Goal: Task Accomplishment & Management: Manage account settings

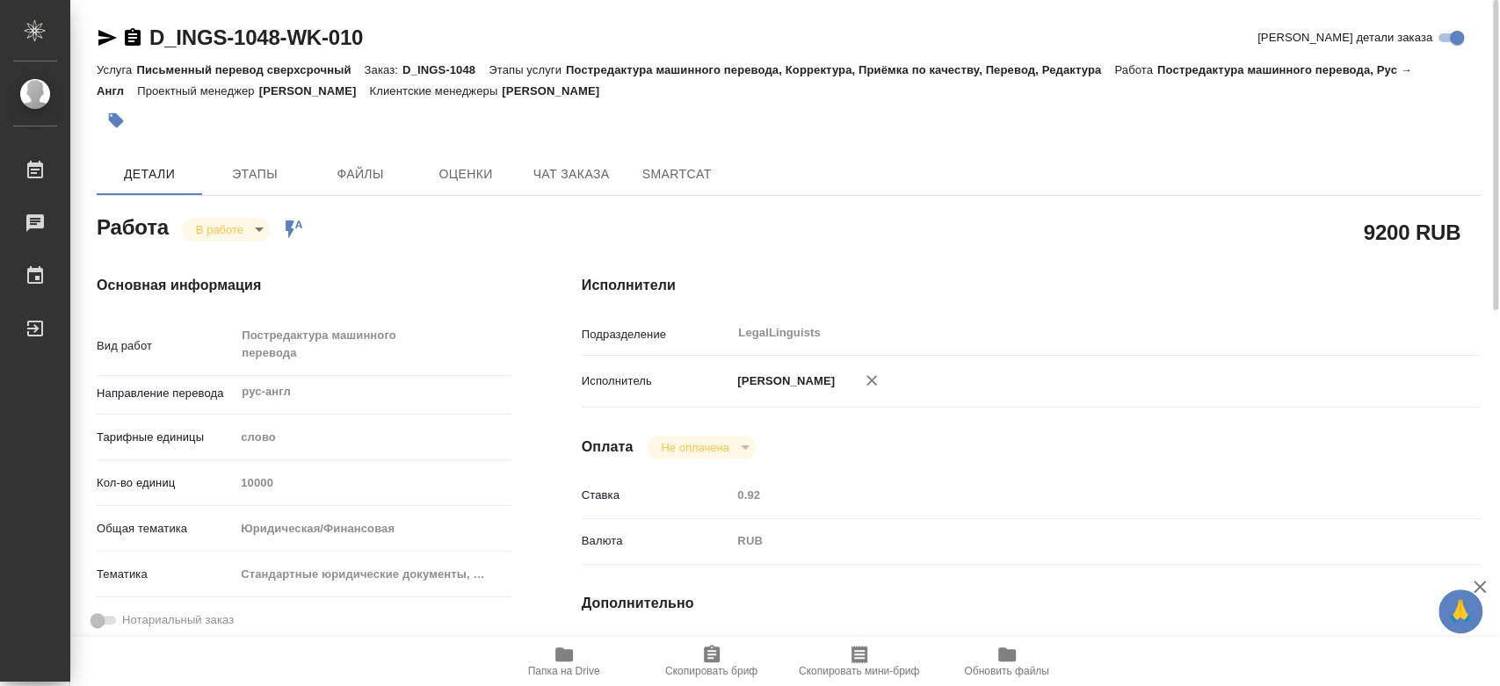
click at [223, 215] on div "Работа В работе inProgress Работа включена в последовательность" at bounding box center [304, 226] width 415 height 32
click at [227, 230] on body "🙏 .cls-1 fill:#fff; AWATERA Kononova Yuliya Работы 0 Чаты График Выйти D_INGS-1…" at bounding box center [750, 343] width 1500 height 686
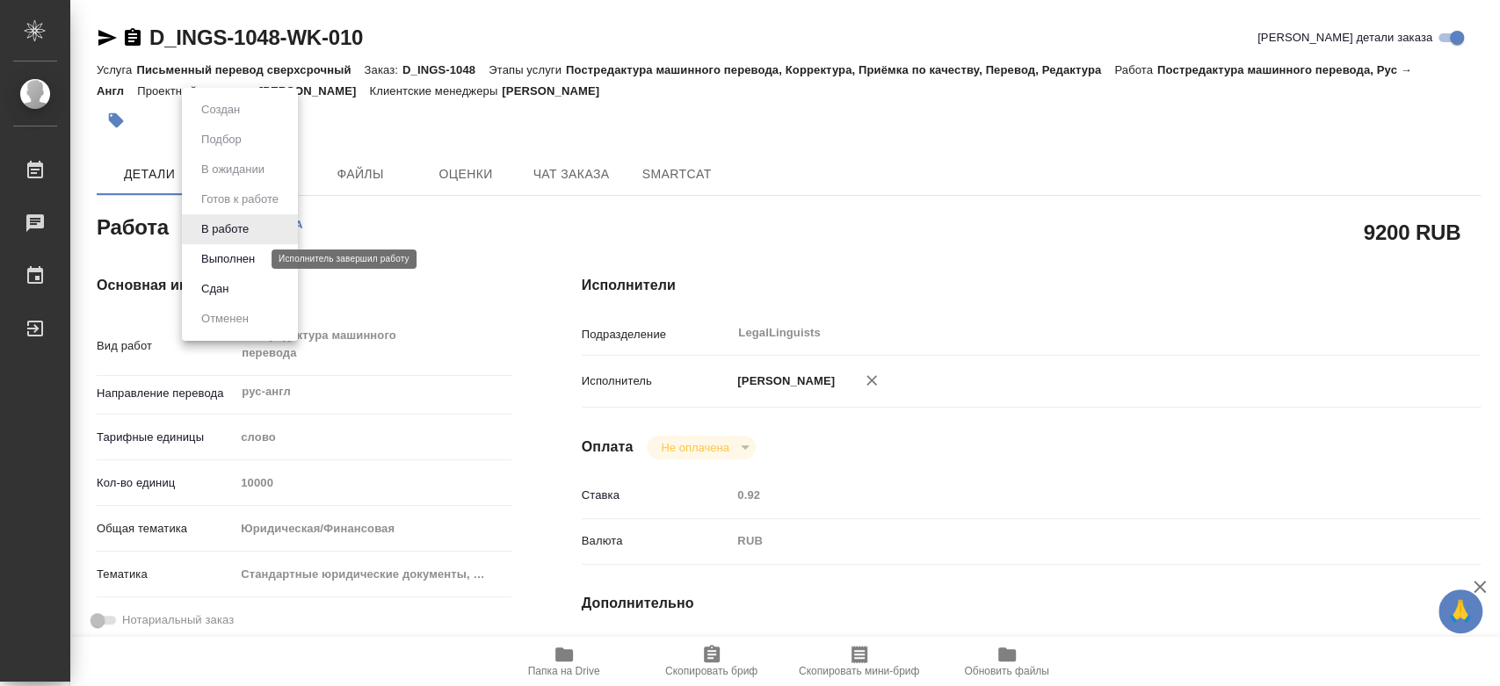
click at [225, 252] on button "Выполнен" at bounding box center [228, 259] width 64 height 19
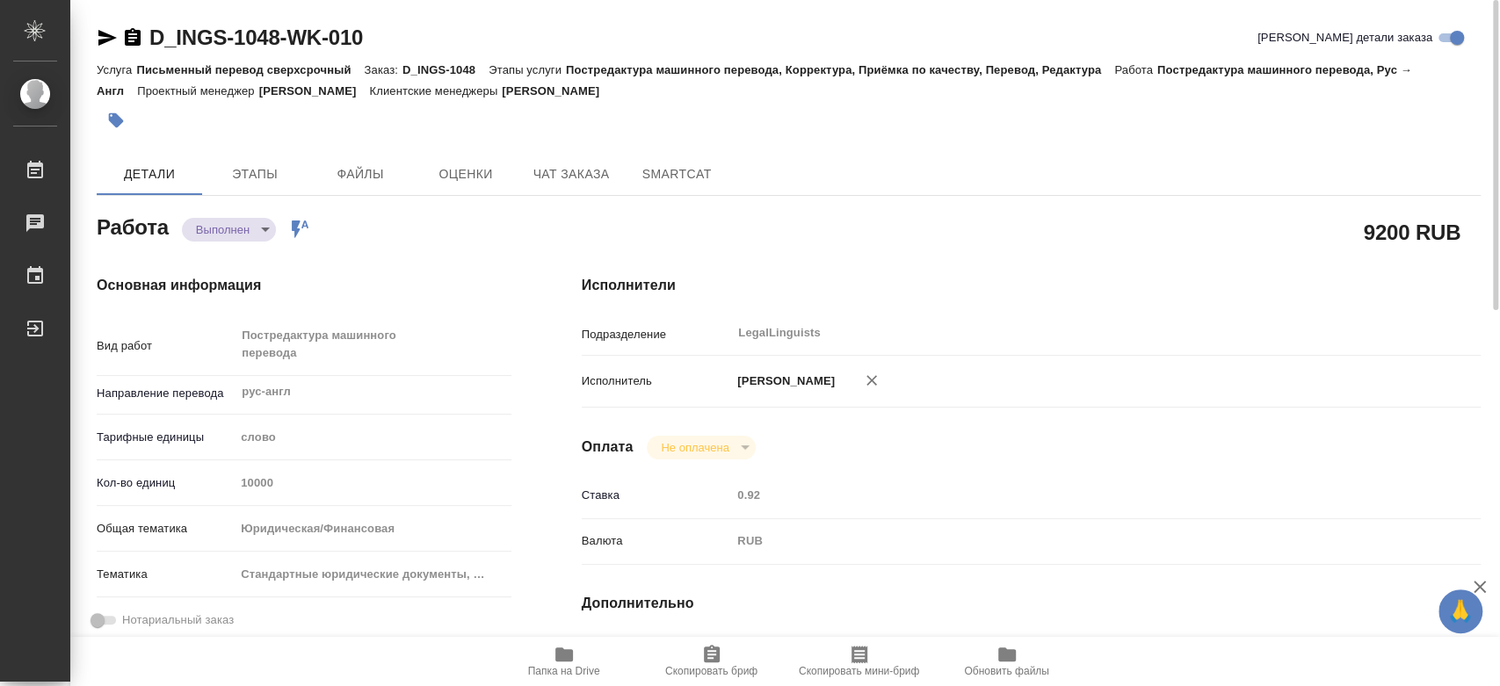
type textarea "x"
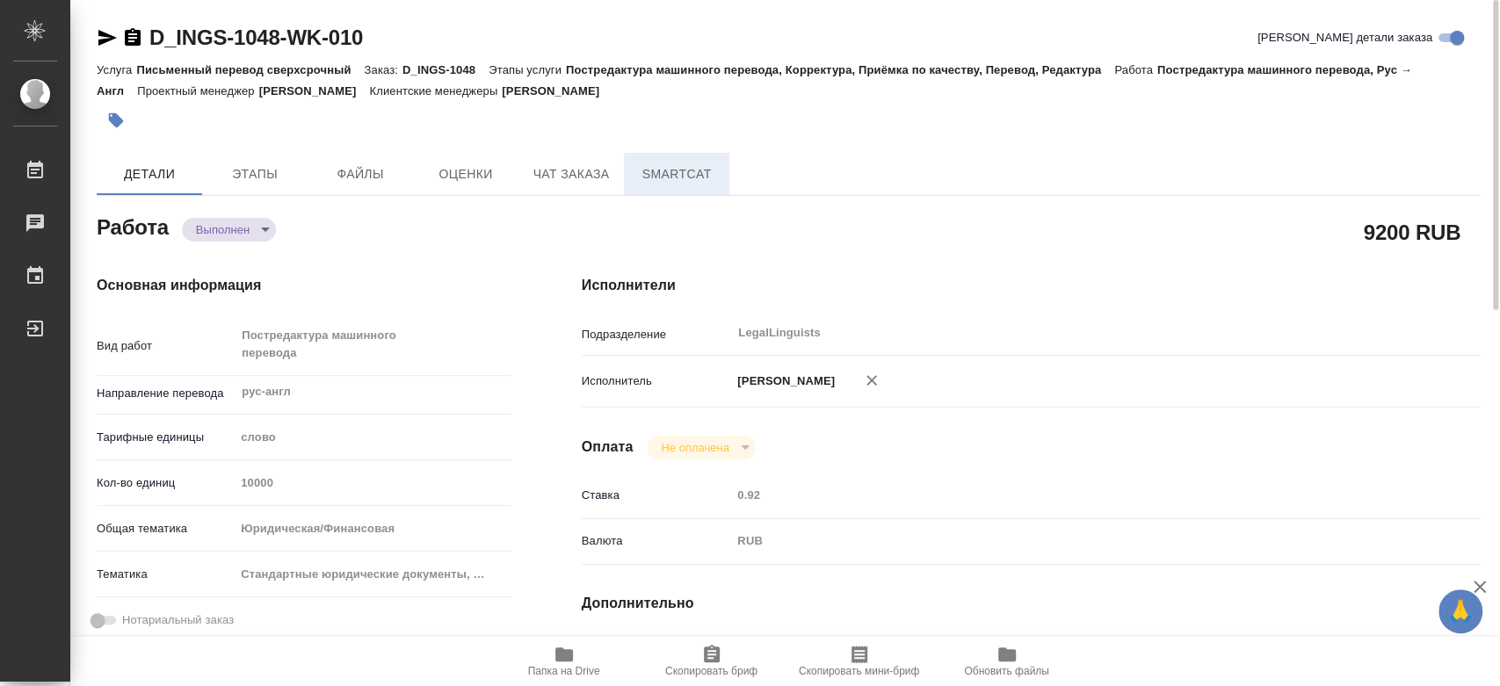
type textarea "x"
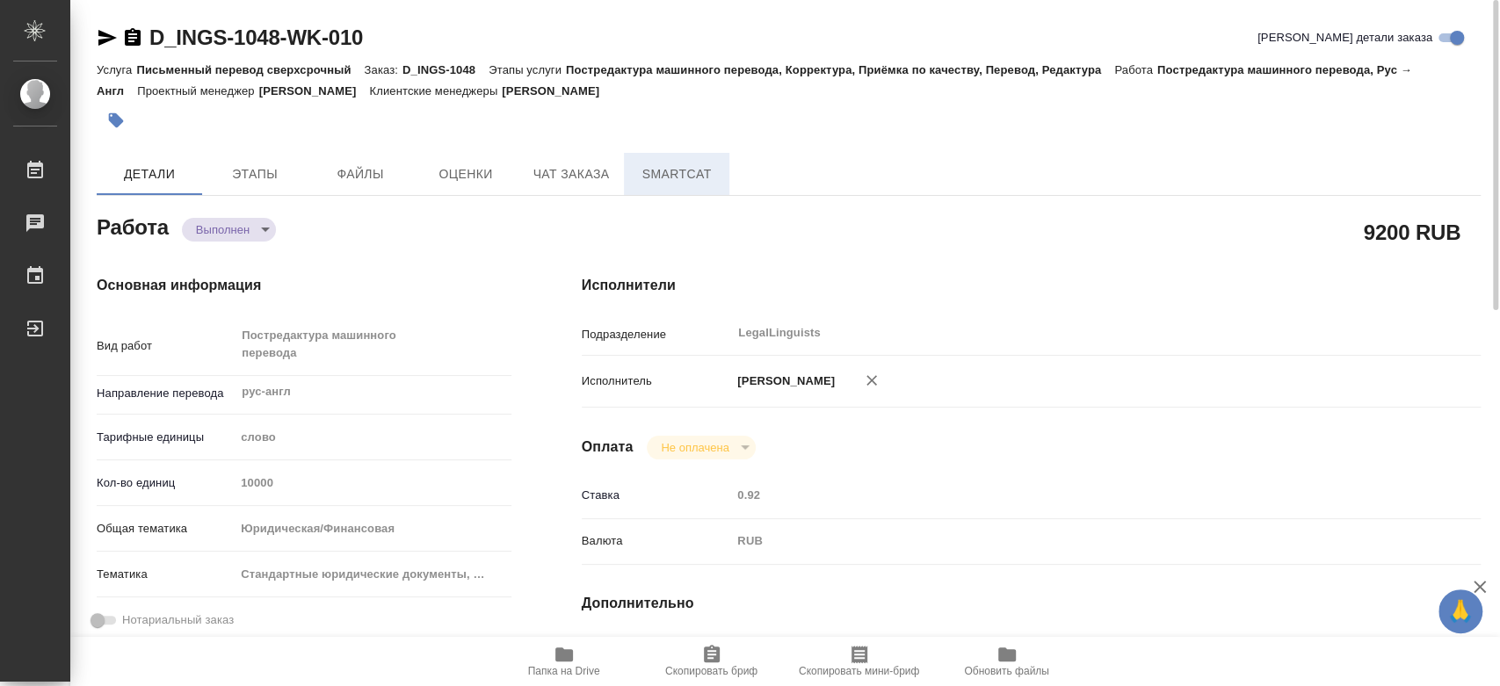
click at [668, 178] on span "SmartCat" at bounding box center [676, 174] width 84 height 22
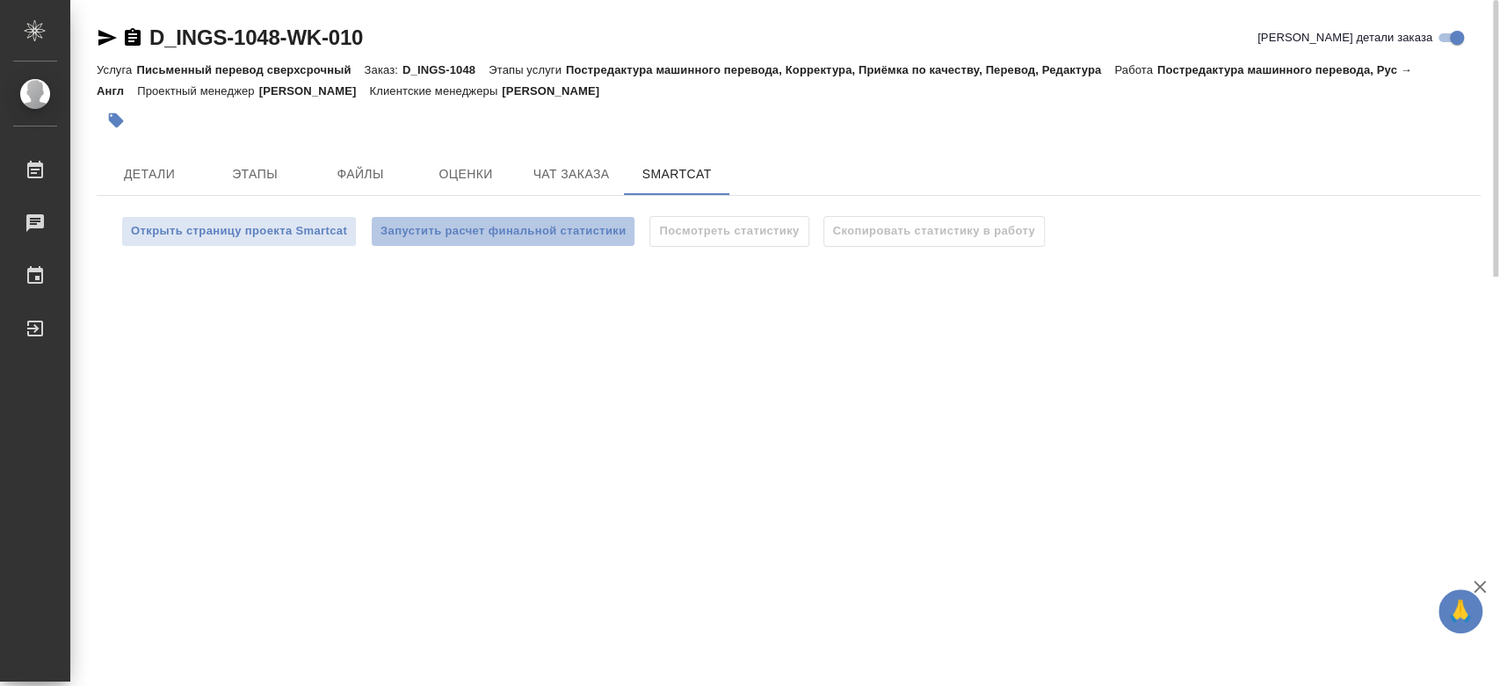
click at [511, 235] on span "Запустить расчет финальной статистики" at bounding box center [503, 231] width 245 height 20
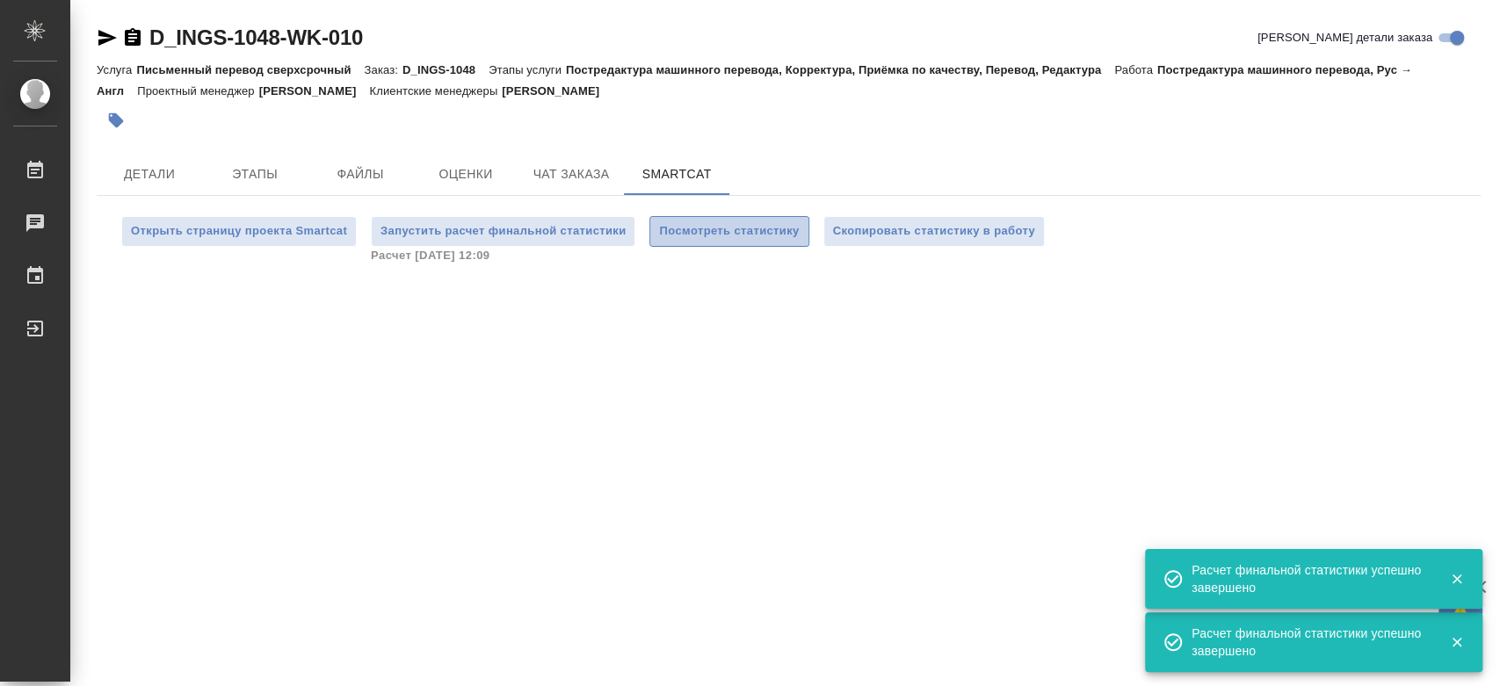
click at [708, 235] on span "Посмотреть статистику" at bounding box center [729, 231] width 140 height 20
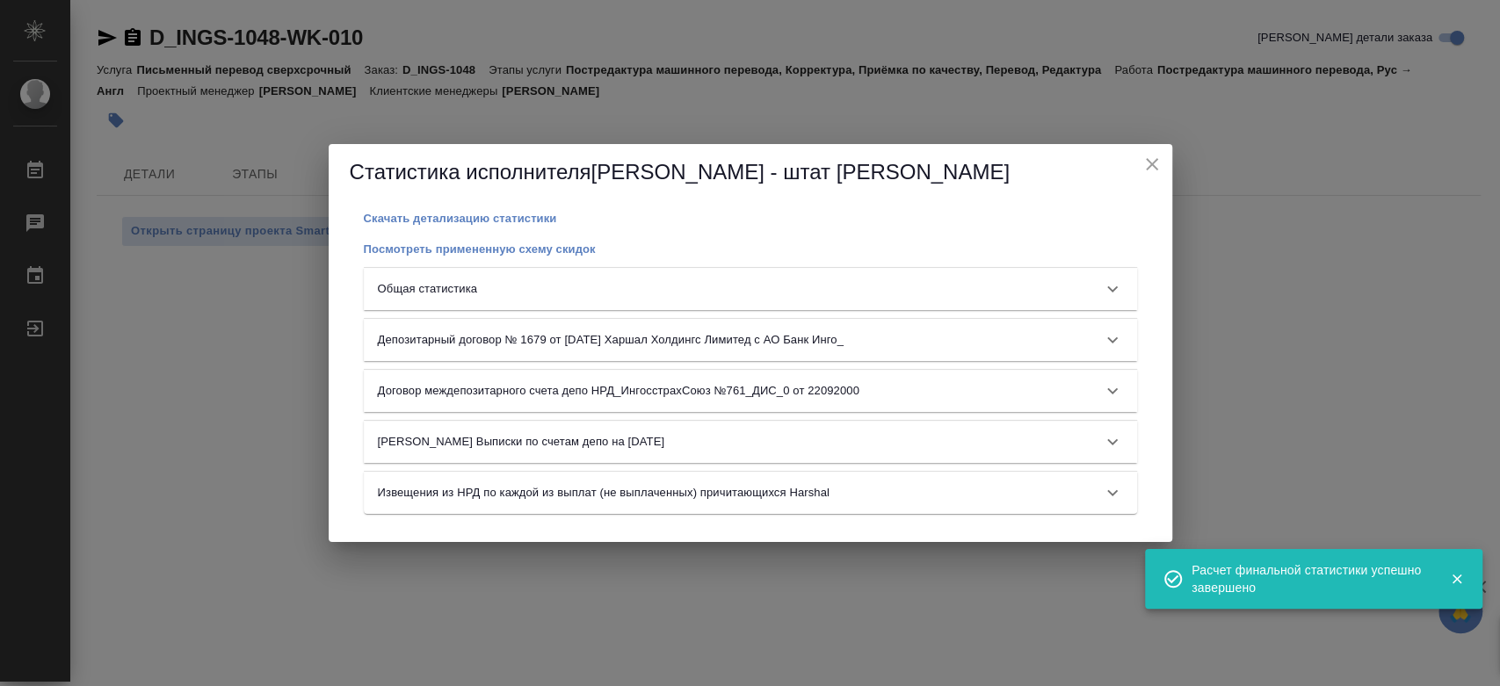
click at [728, 289] on div "Общая статистика" at bounding box center [735, 289] width 714 height 18
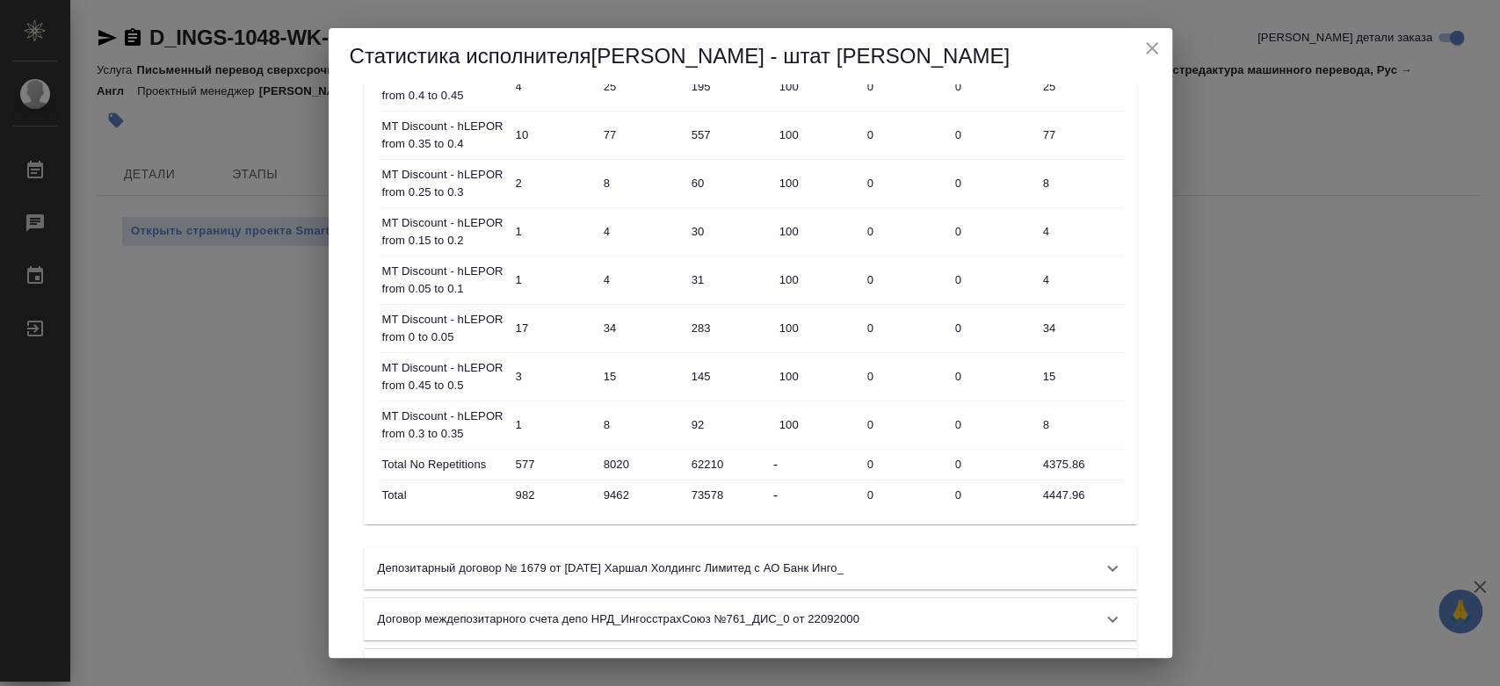
scroll to position [1157, 0]
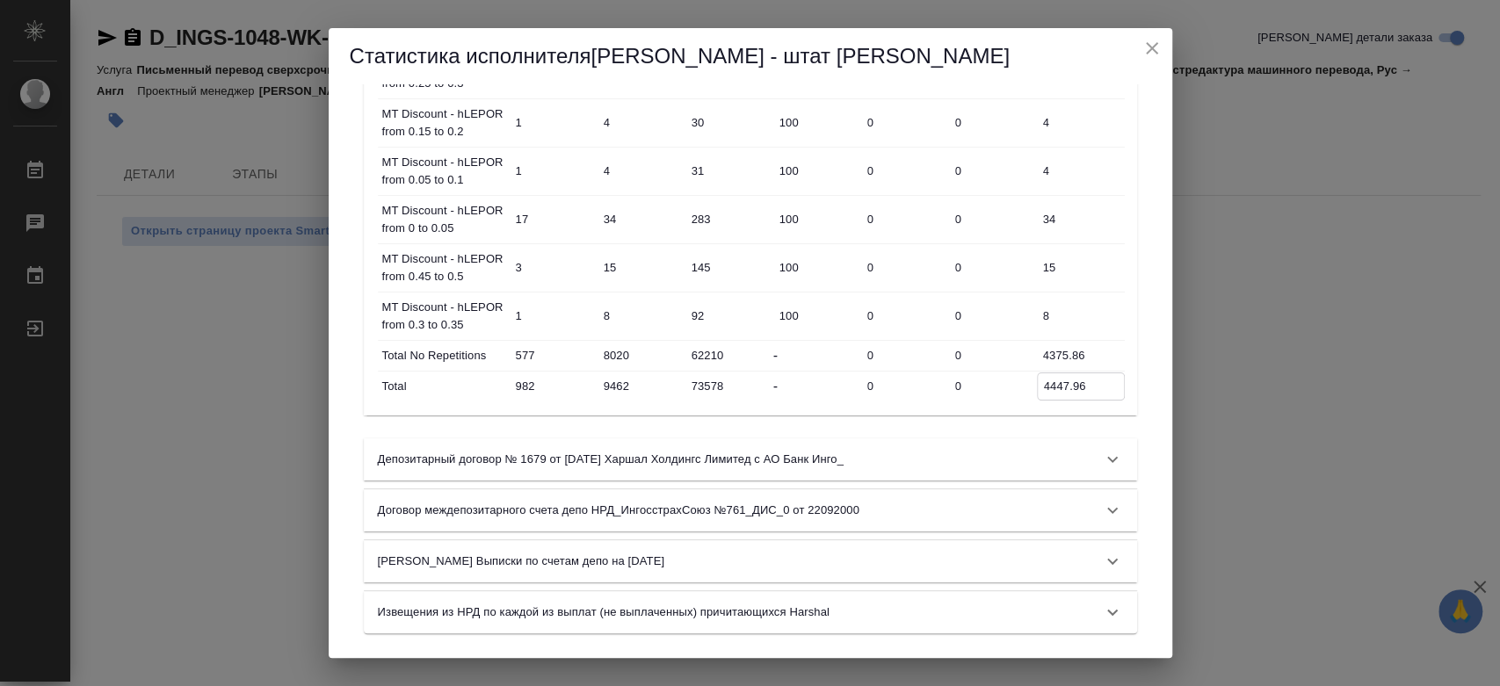
drag, startPoint x: 1090, startPoint y: 391, endPoint x: 1043, endPoint y: 388, distance: 46.7
click at [1043, 388] on input "4447.96" at bounding box center [1081, 385] width 86 height 25
click at [1150, 42] on icon "close" at bounding box center [1152, 48] width 21 height 21
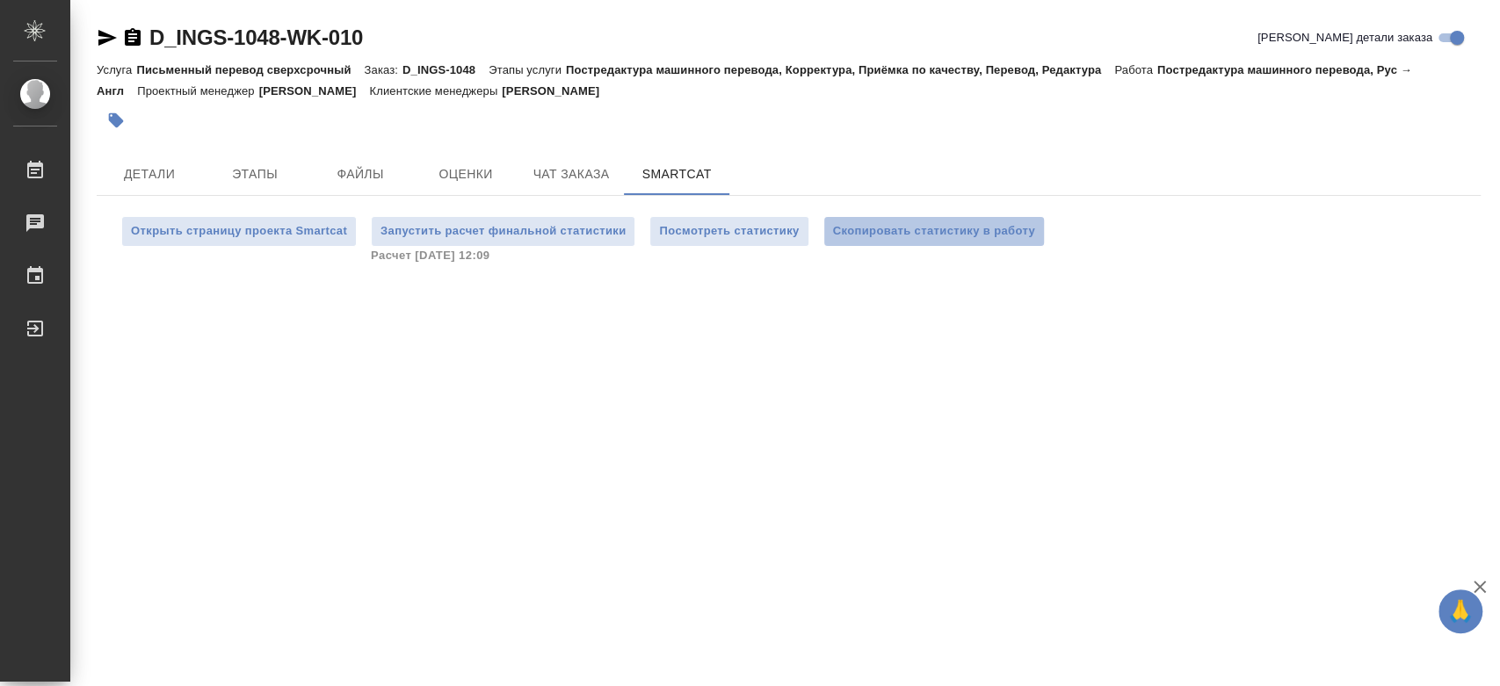
click at [911, 237] on span "Скопировать статистику в работу" at bounding box center [934, 231] width 202 height 20
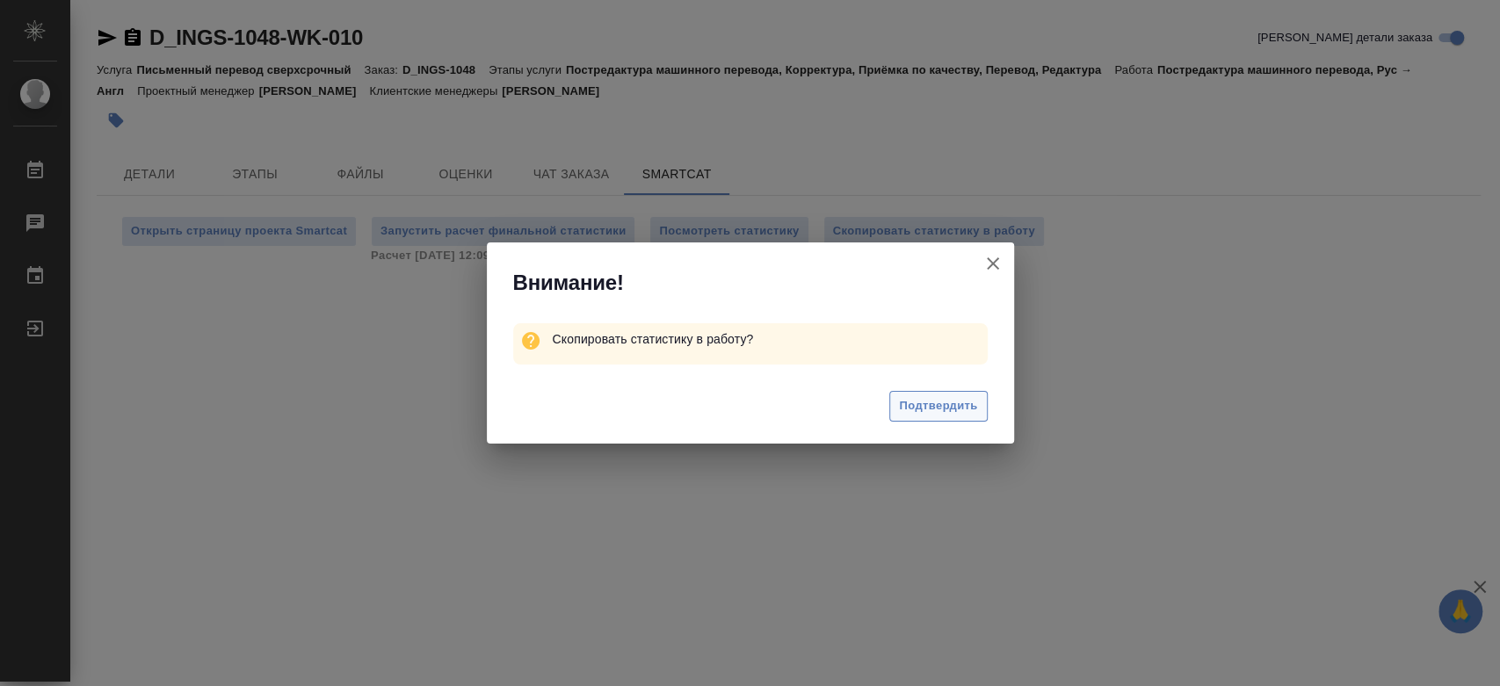
click at [927, 416] on span "Подтвердить" at bounding box center [938, 406] width 78 height 20
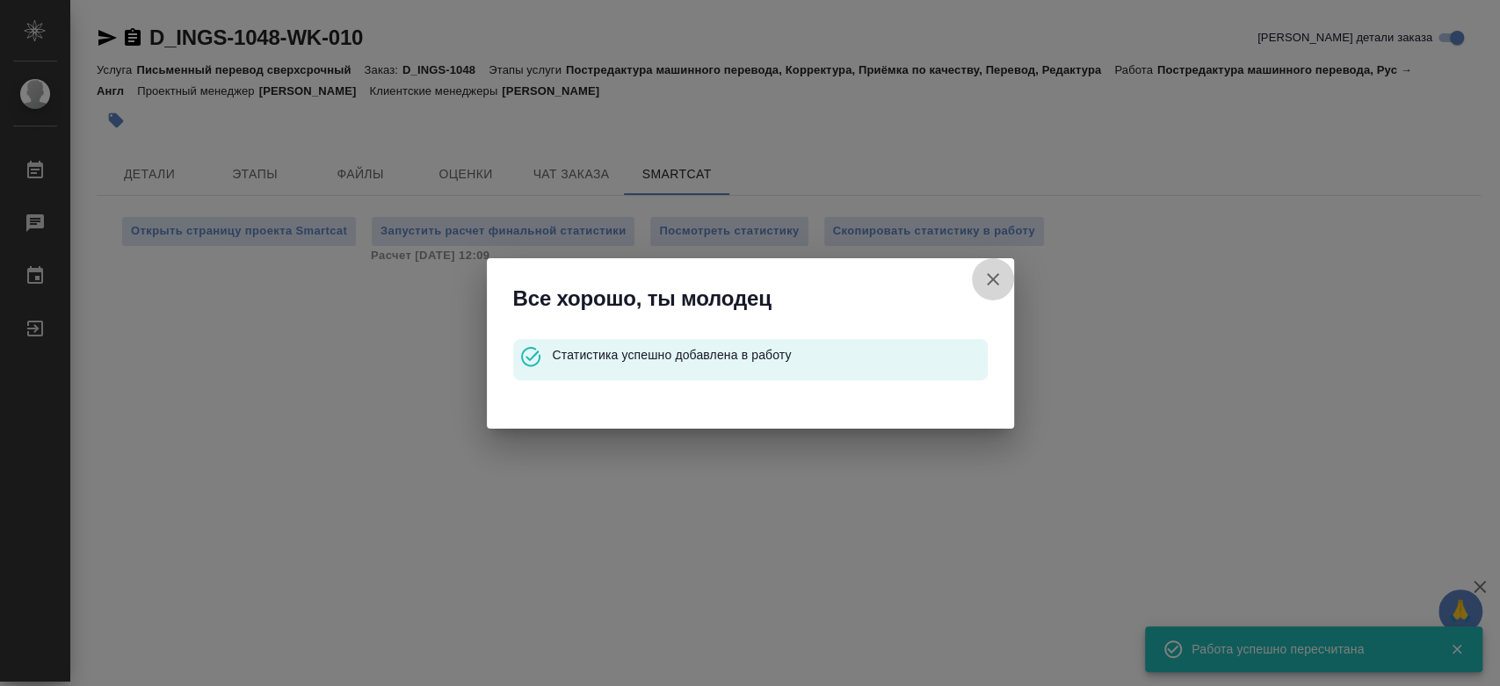
click at [990, 273] on icon "button" at bounding box center [992, 279] width 21 height 21
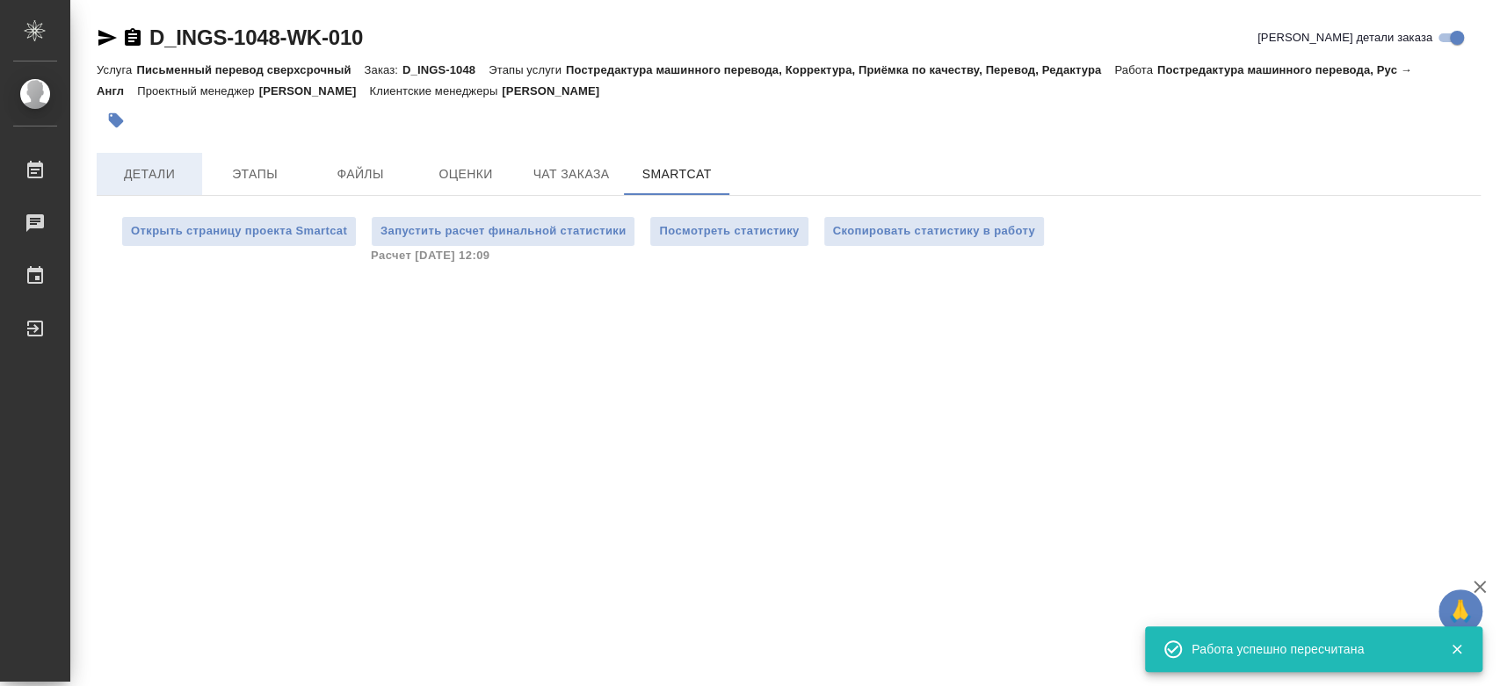
click at [146, 181] on span "Детали" at bounding box center [149, 174] width 84 height 22
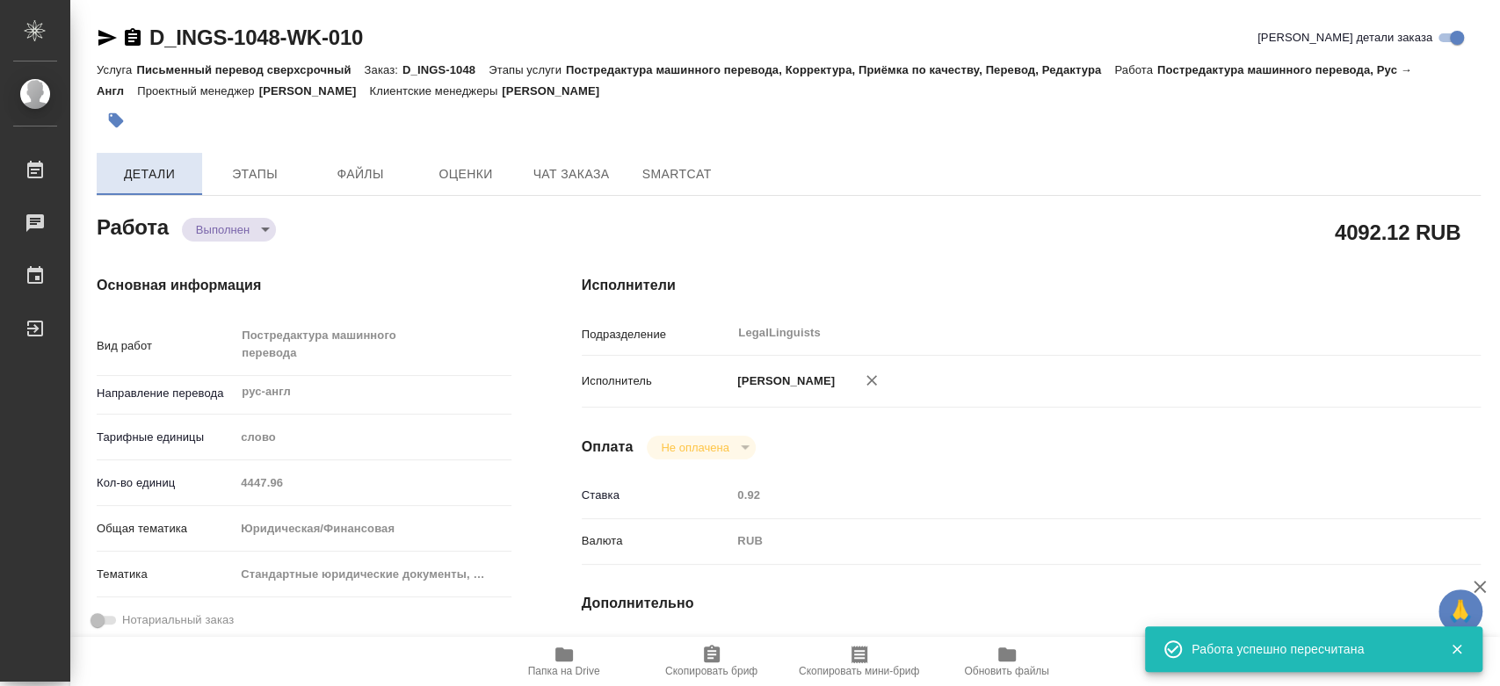
type textarea "x"
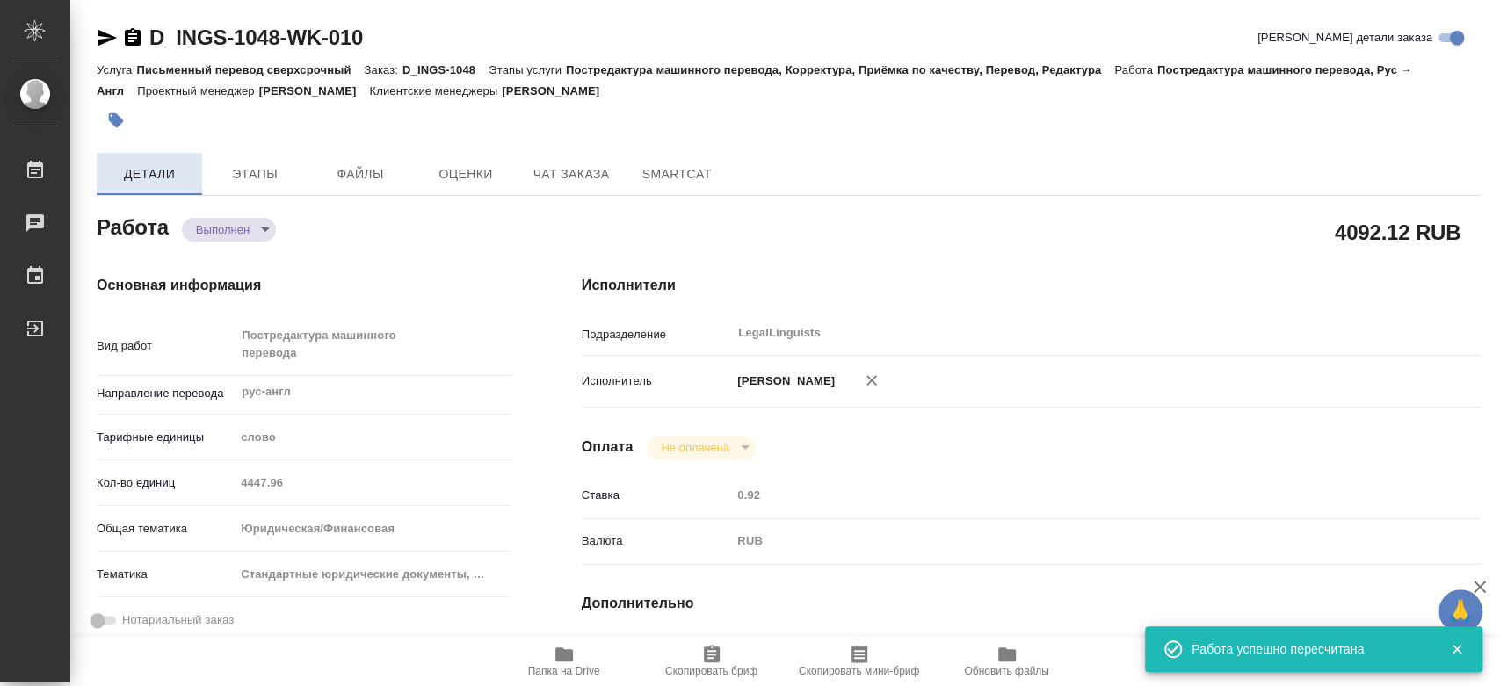
type textarea "x"
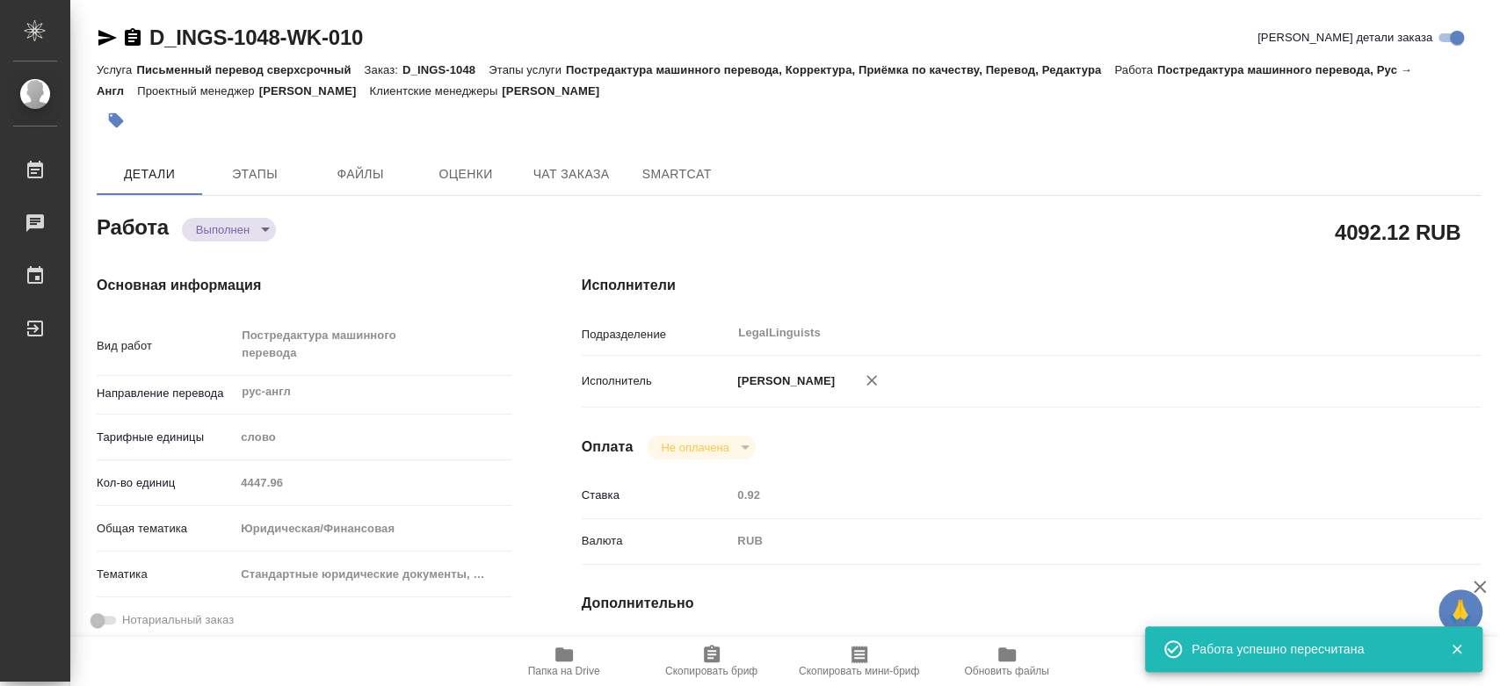
type textarea "x"
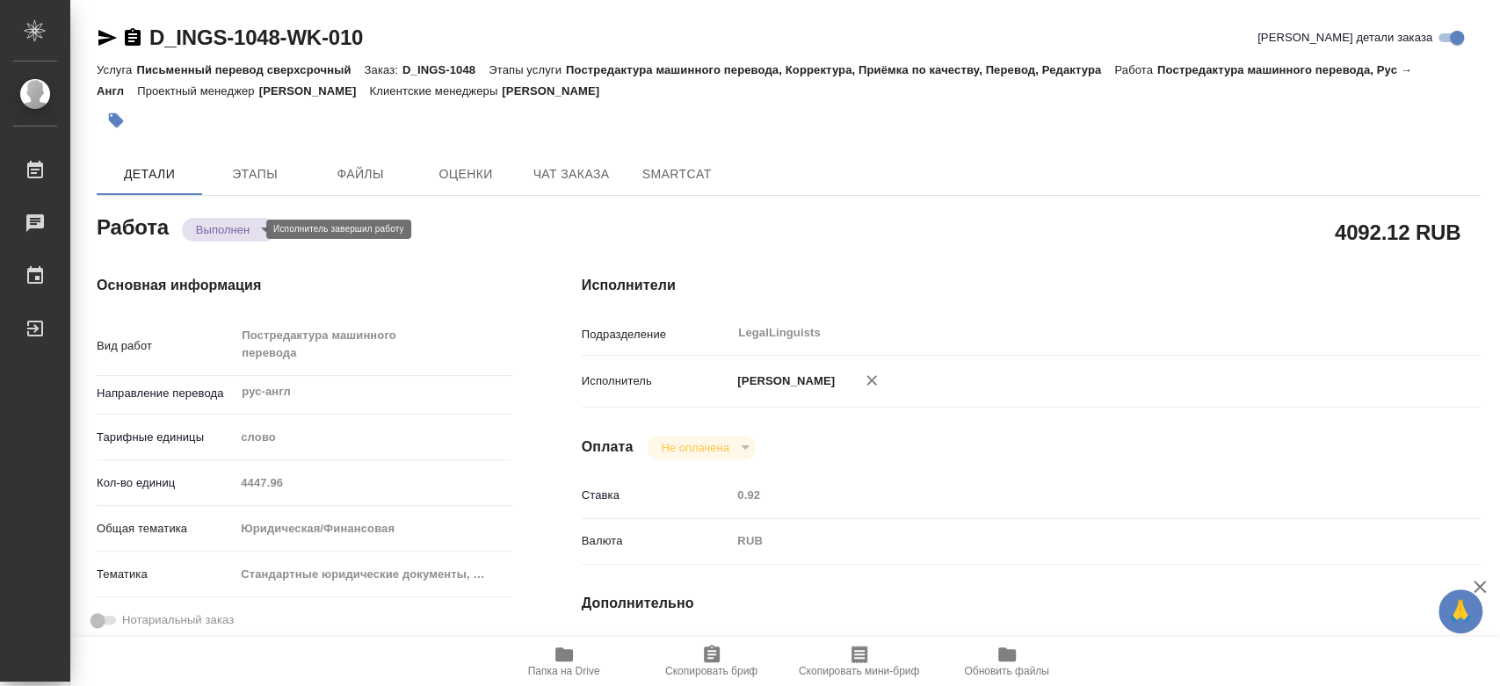
click at [237, 235] on body "🙏 .cls-1 fill:#fff; AWATERA [PERSON_NAME] 0 Чаты График Выйти D_INGS-1048-WK-01…" at bounding box center [750, 343] width 1500 height 686
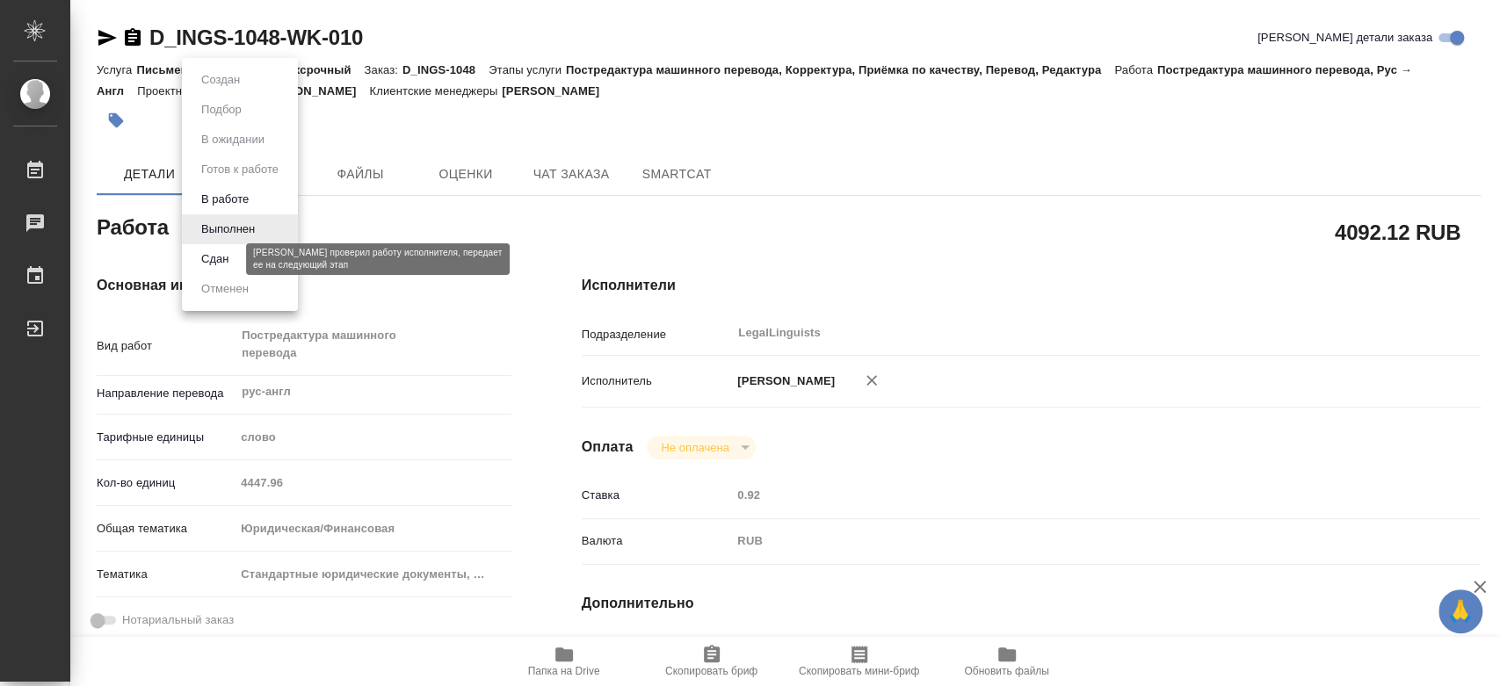
click at [231, 259] on button "Сдан" at bounding box center [215, 259] width 38 height 19
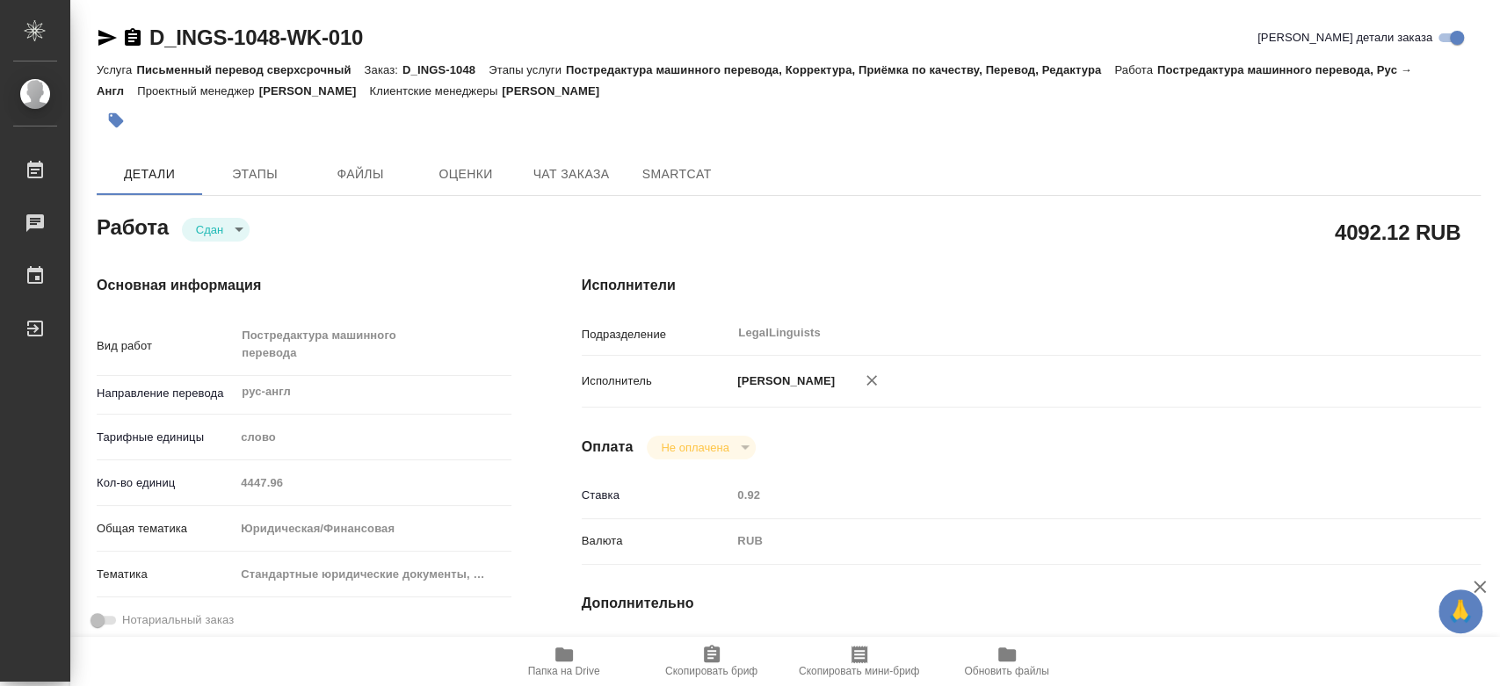
type textarea "x"
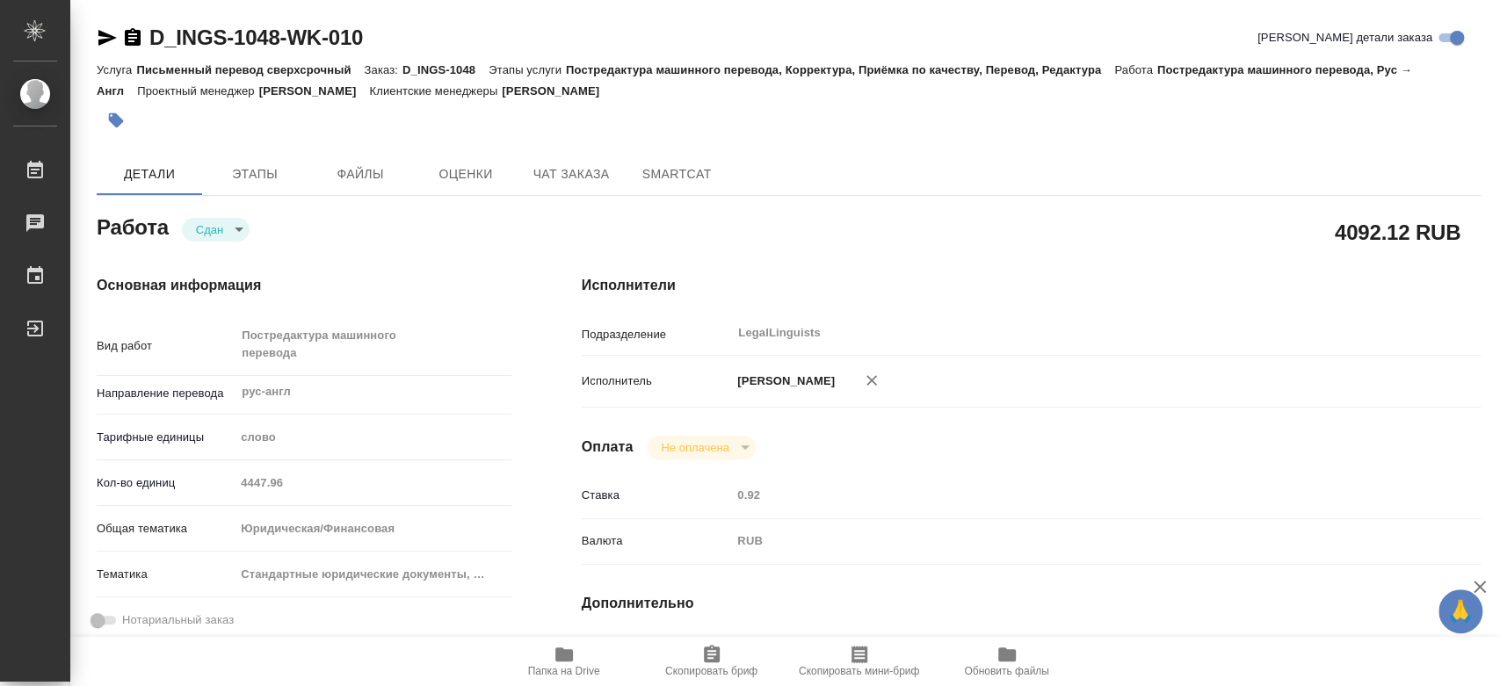
type textarea "x"
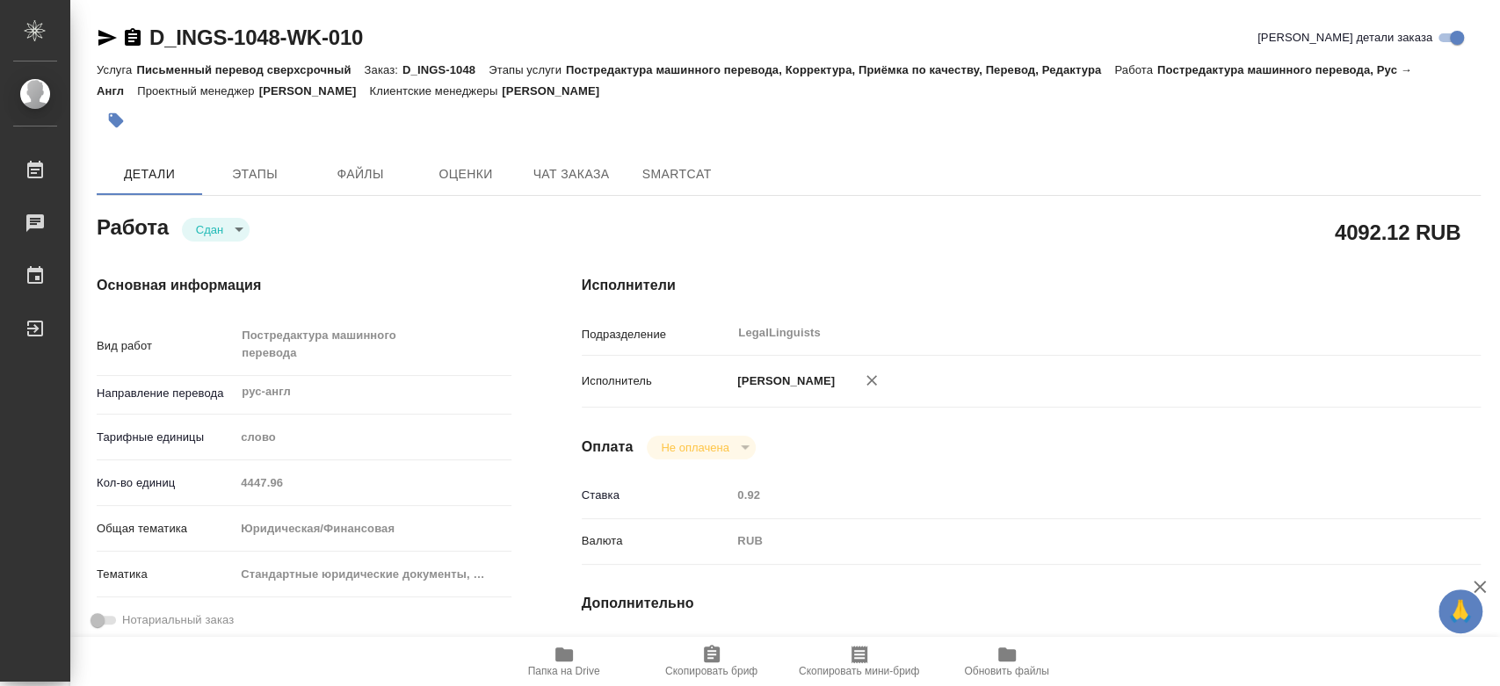
click at [233, 486] on div "Кол-во единиц 4447.96" at bounding box center [304, 483] width 415 height 31
type textarea "x"
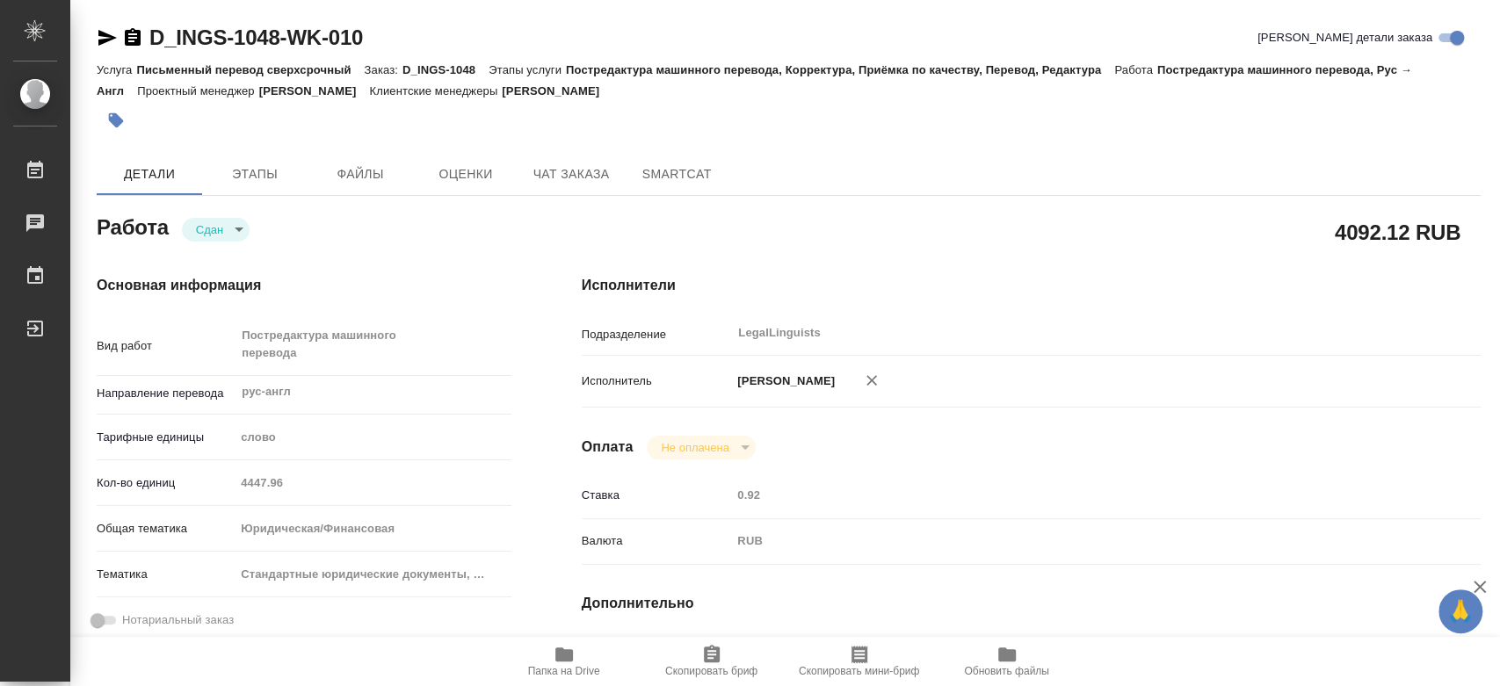
type textarea "x"
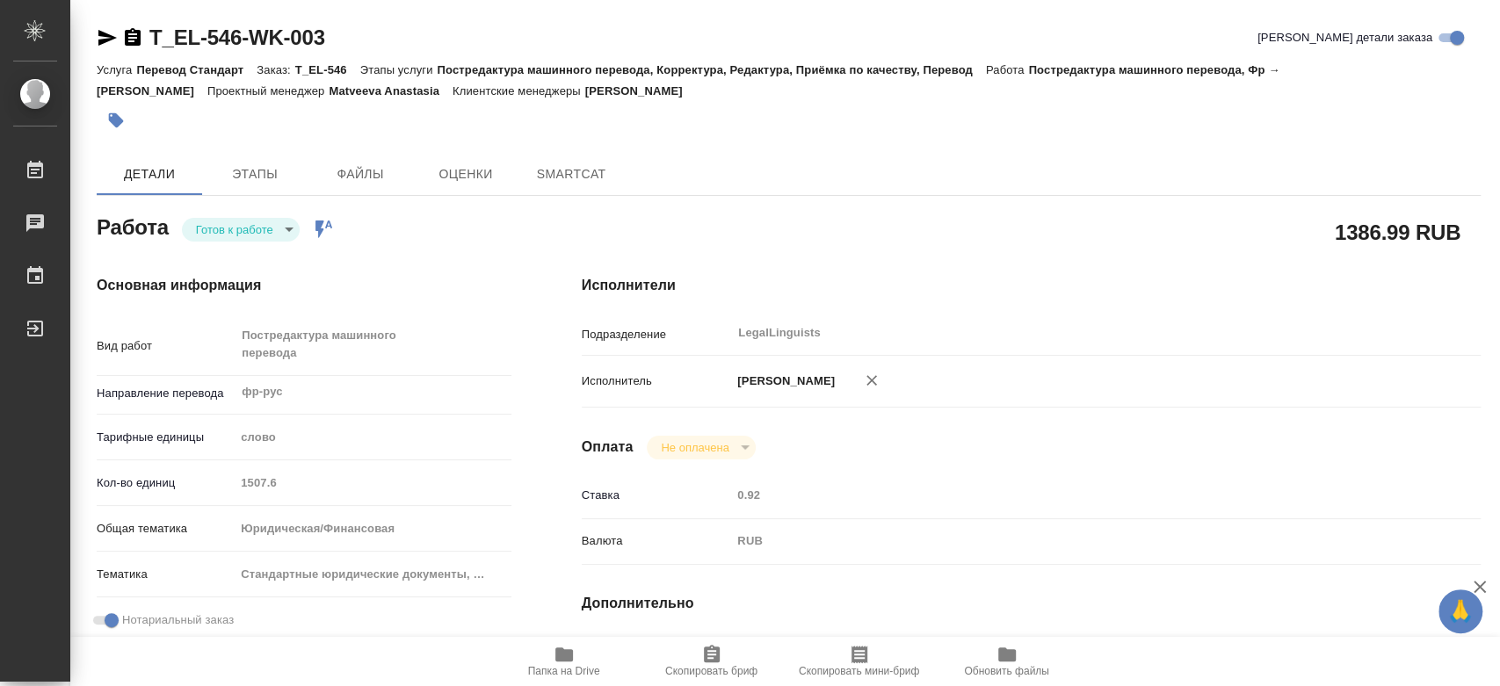
type textarea "x"
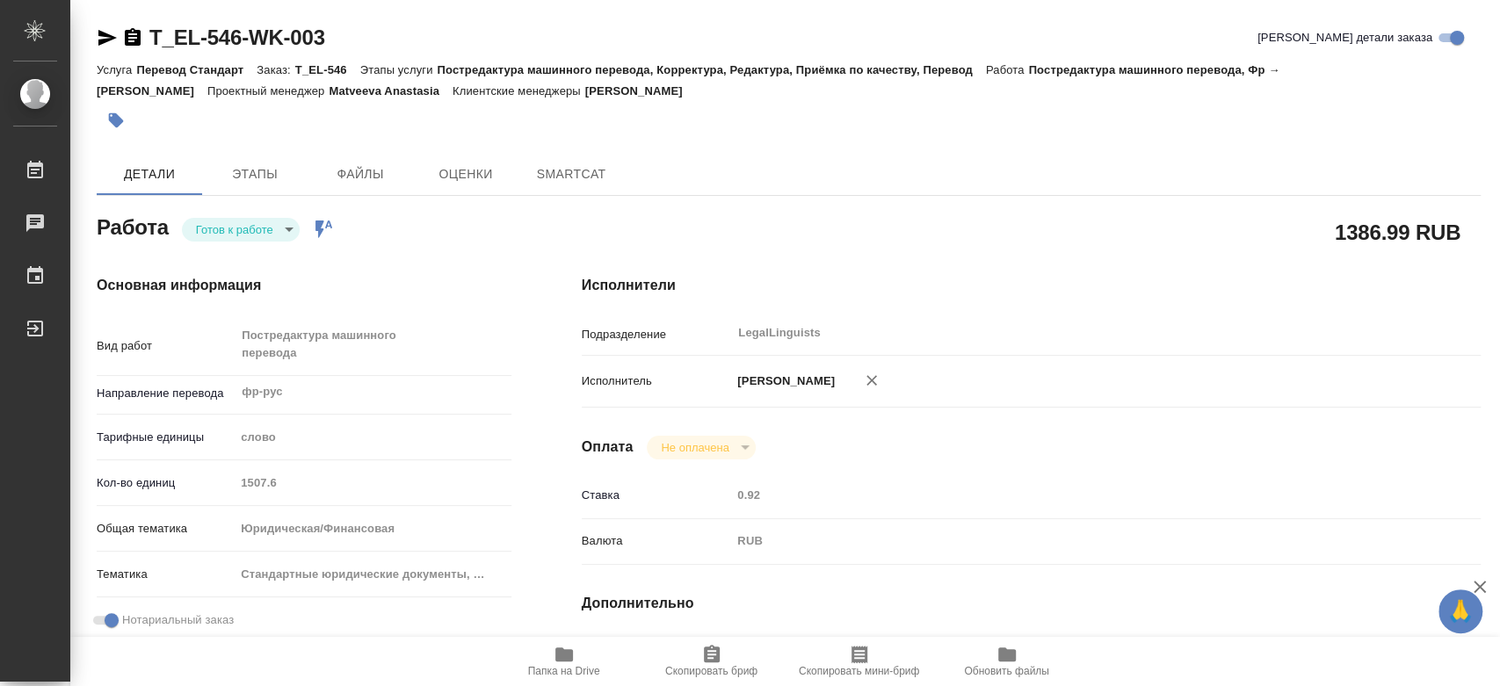
type textarea "x"
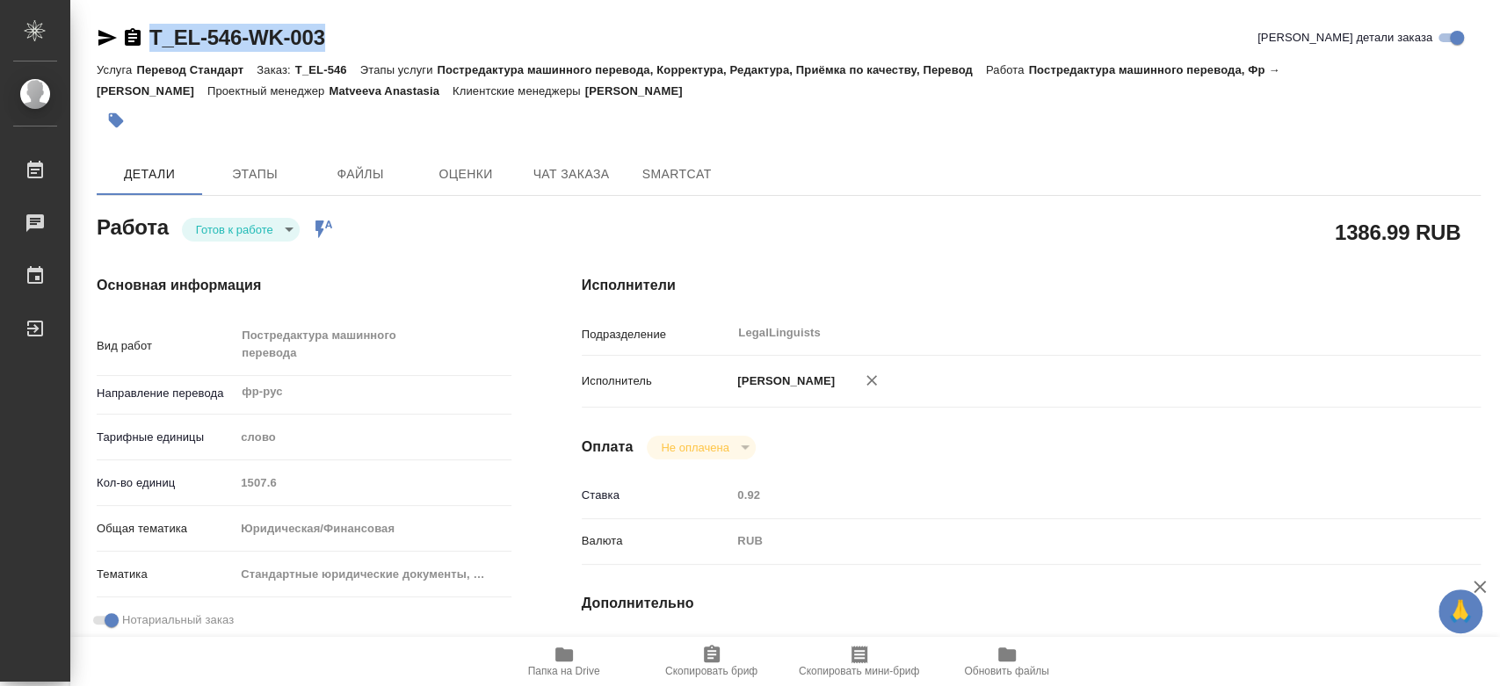
drag, startPoint x: 352, startPoint y: 23, endPoint x: 153, endPoint y: 40, distance: 199.4
type textarea "x"
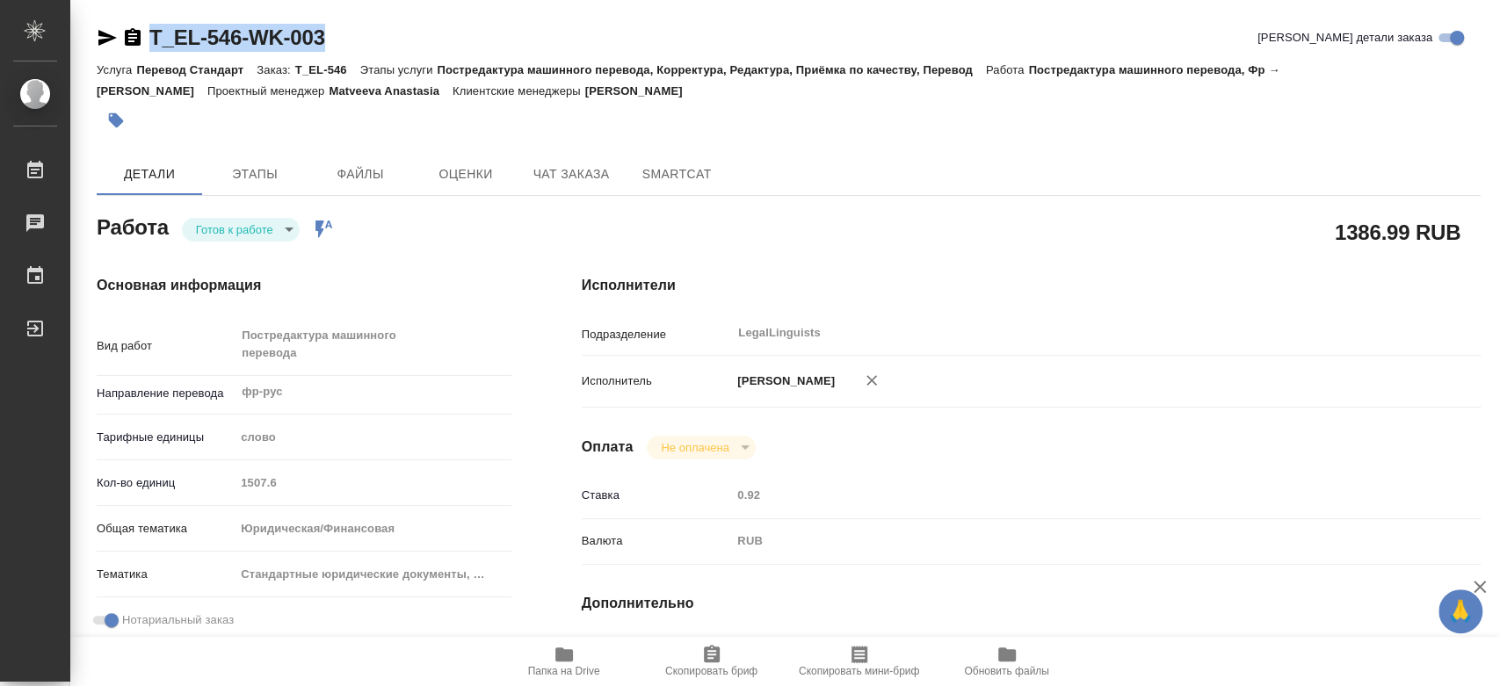
type textarea "x"
copy link "T_EL-546-WK-003"
type textarea "x"
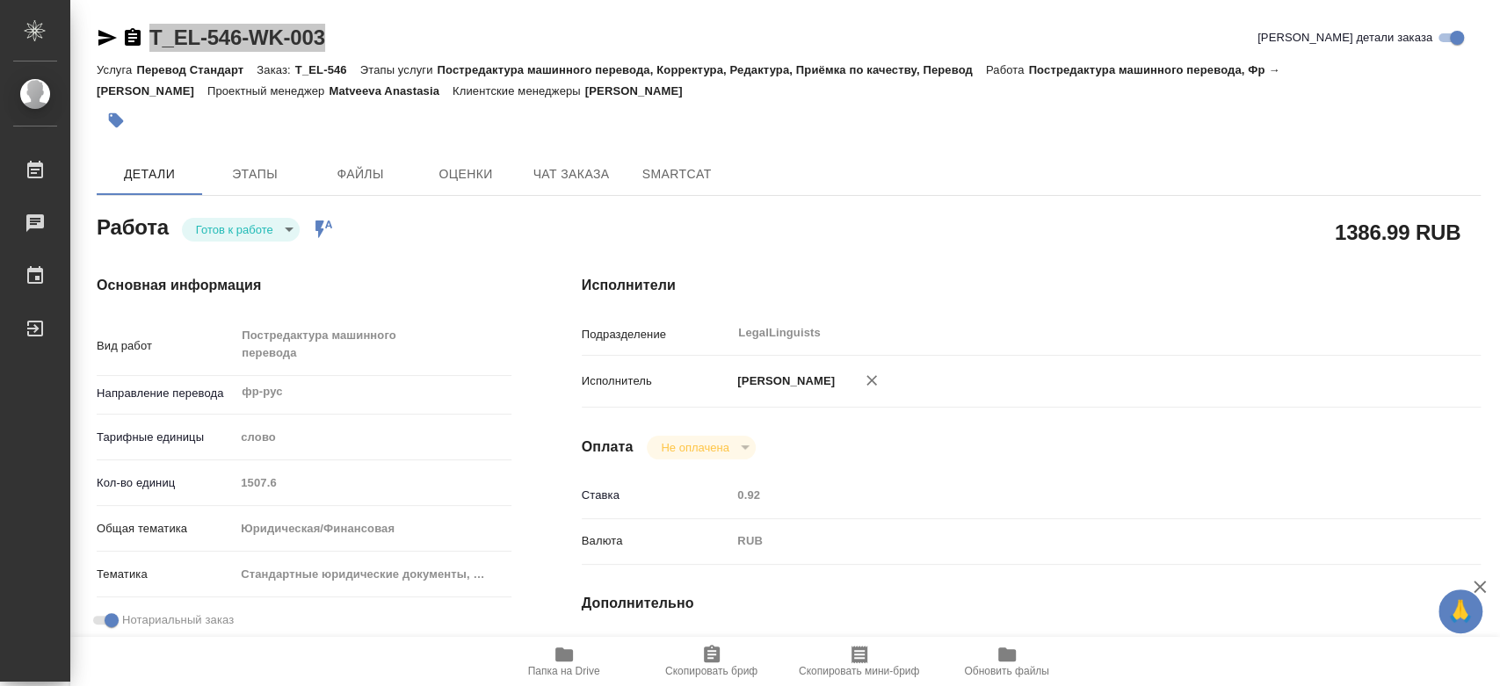
type textarea "x"
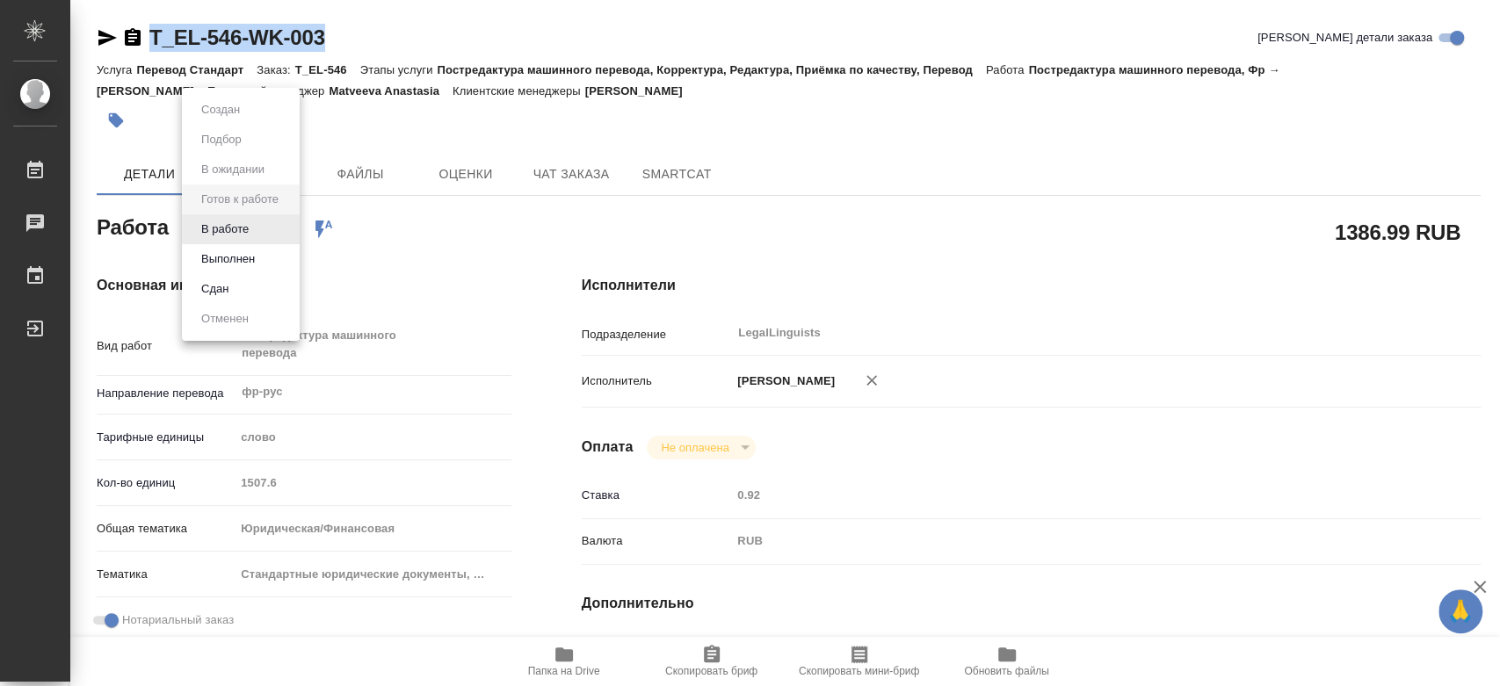
click at [261, 222] on body "🙏 .cls-1 fill:#fff; AWATERA Kononova Yuliya Работы 0 Чаты График Выйти T_EL-546…" at bounding box center [750, 343] width 1500 height 686
click at [252, 236] on button "В работе" at bounding box center [225, 229] width 58 height 19
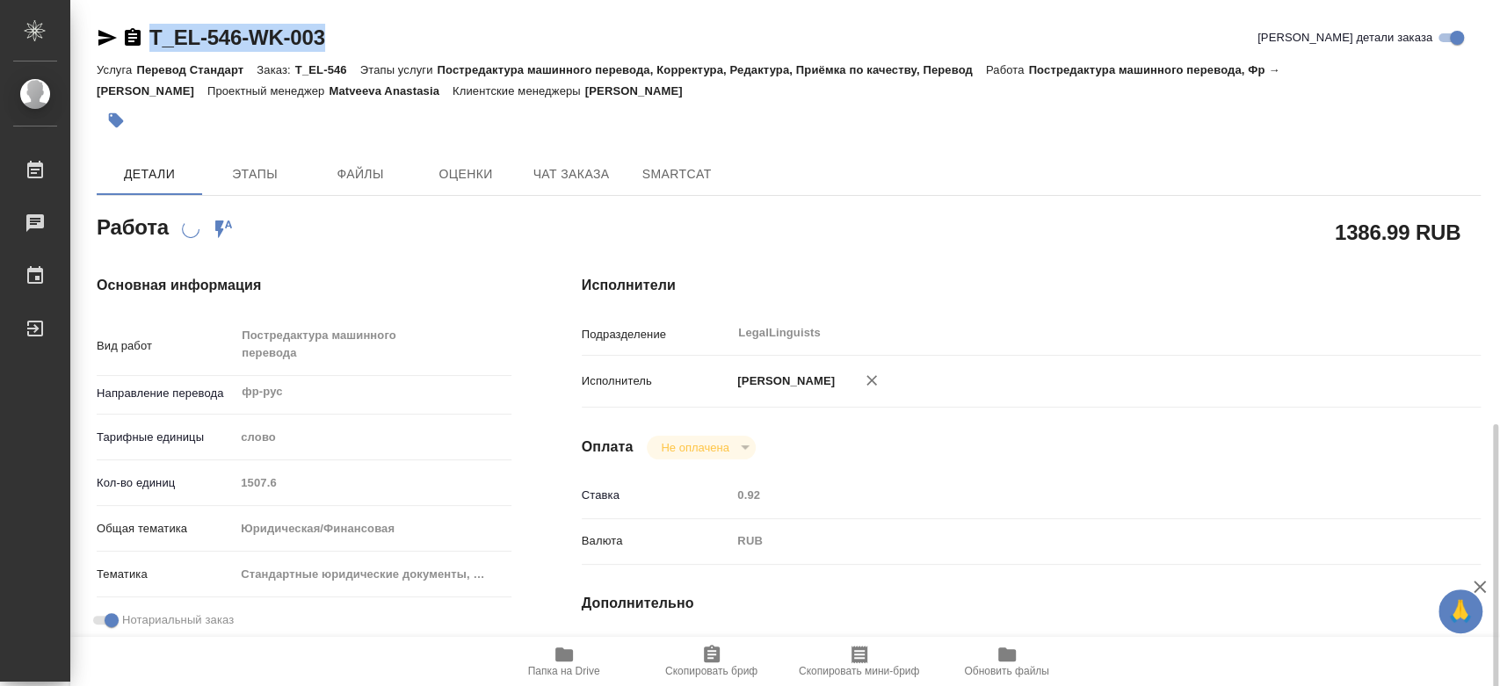
scroll to position [293, 0]
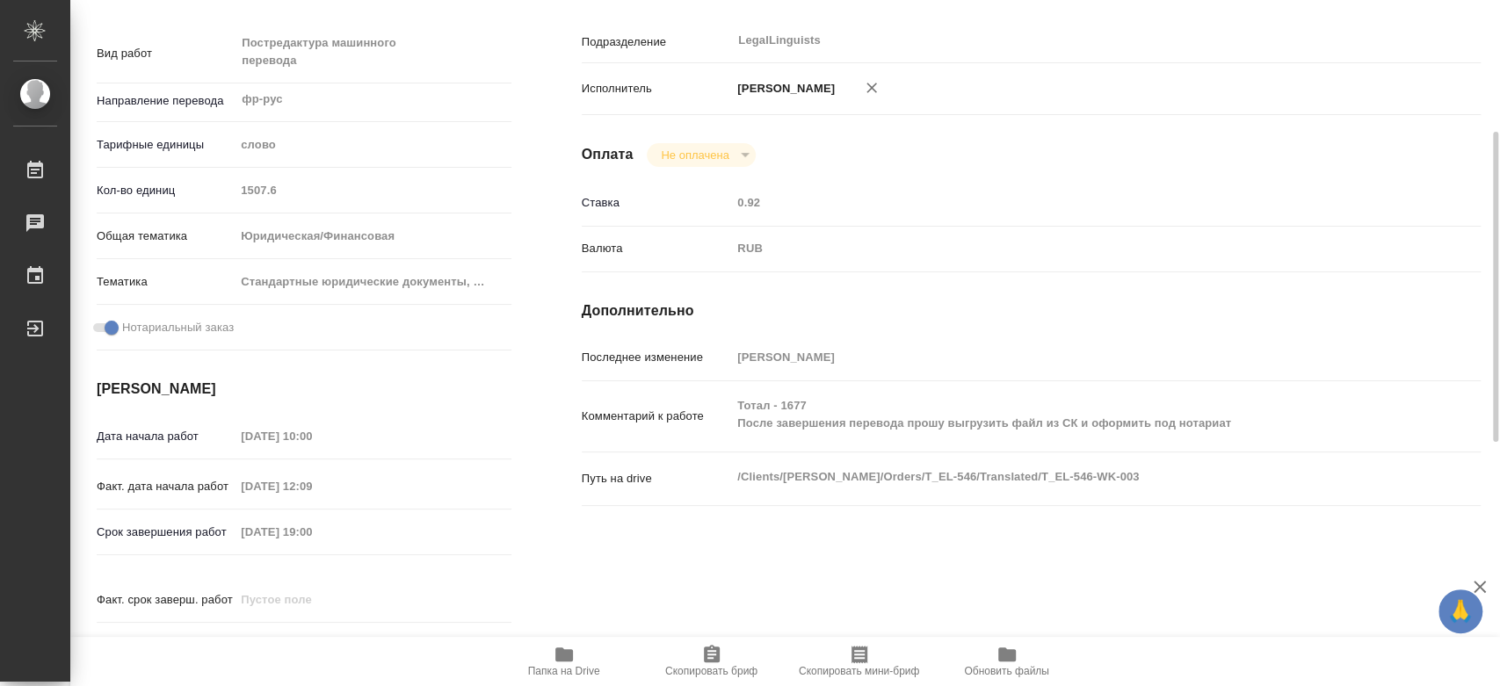
type textarea "x"
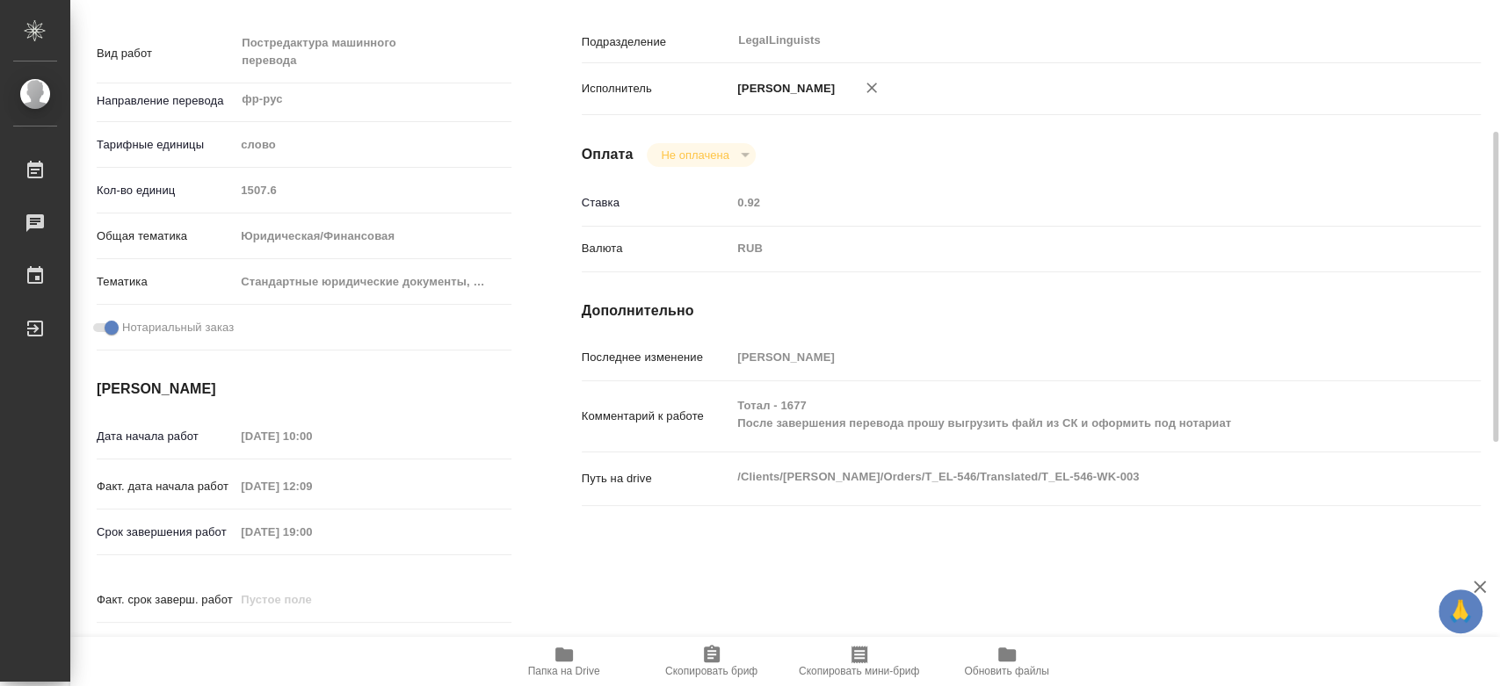
type textarea "x"
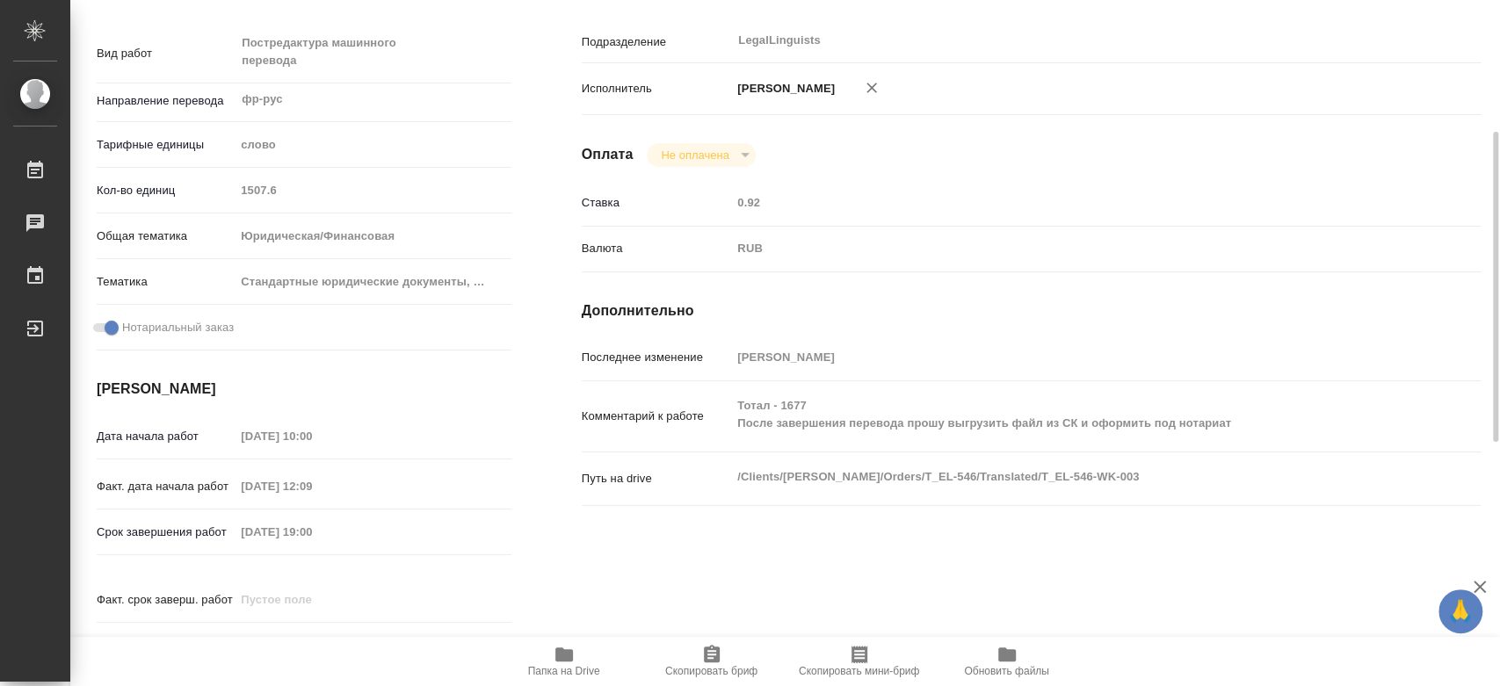
type textarea "x"
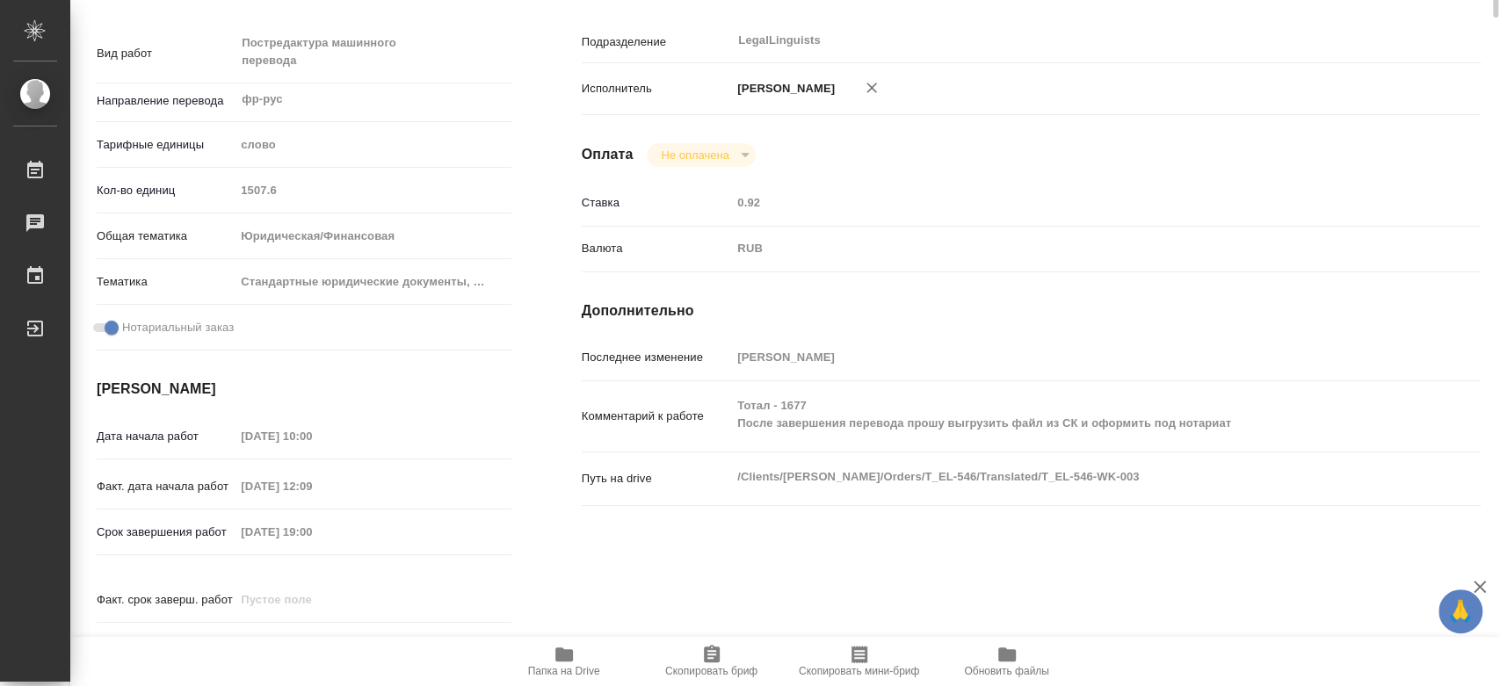
scroll to position [0, 0]
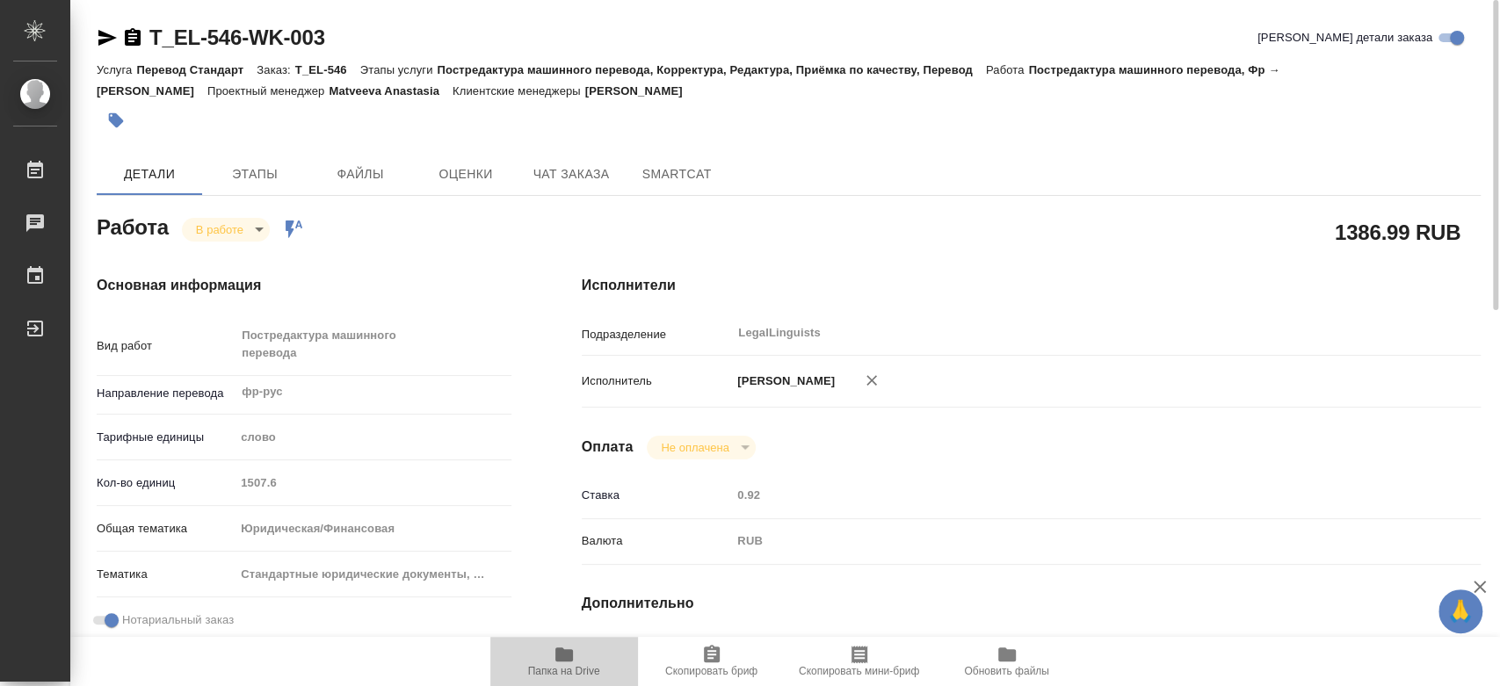
click at [576, 655] on span "Папка на Drive" at bounding box center [564, 660] width 127 height 33
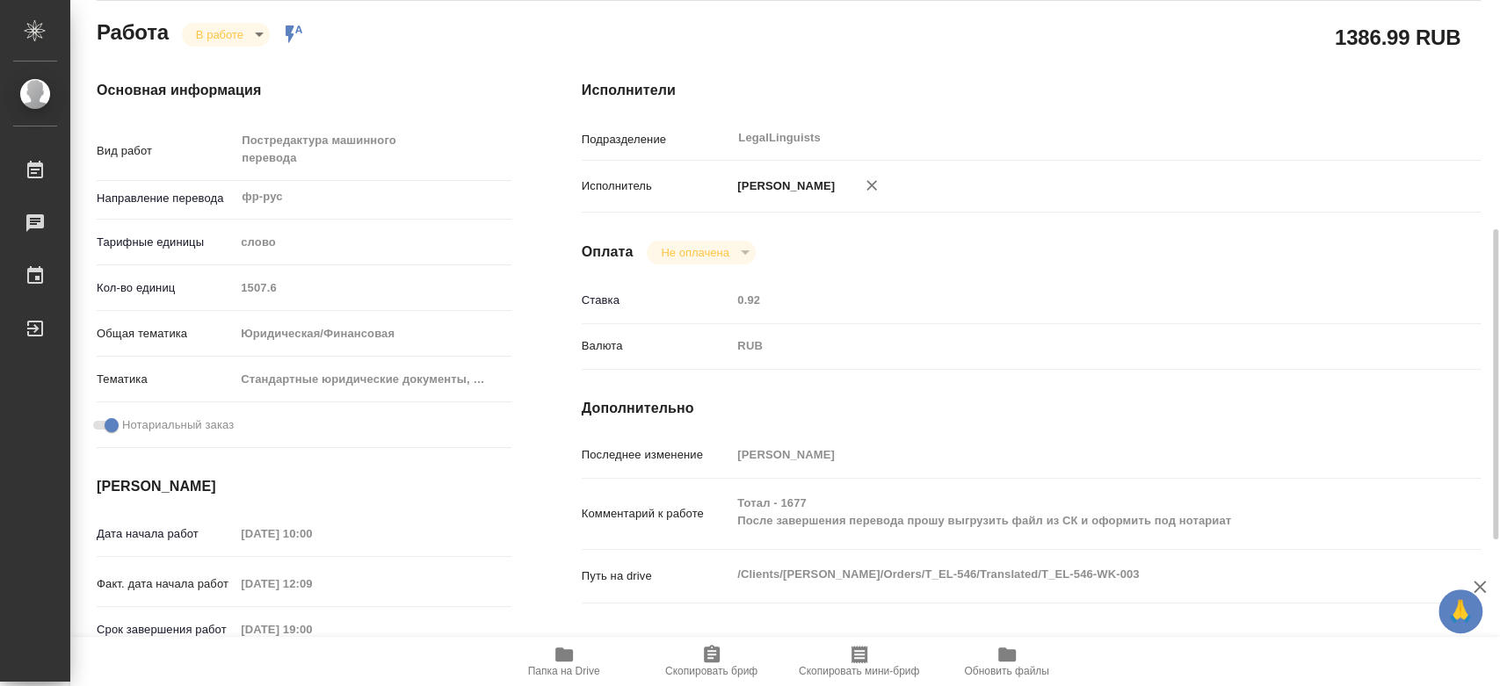
scroll to position [293, 0]
